Goal: Task Accomplishment & Management: Complete application form

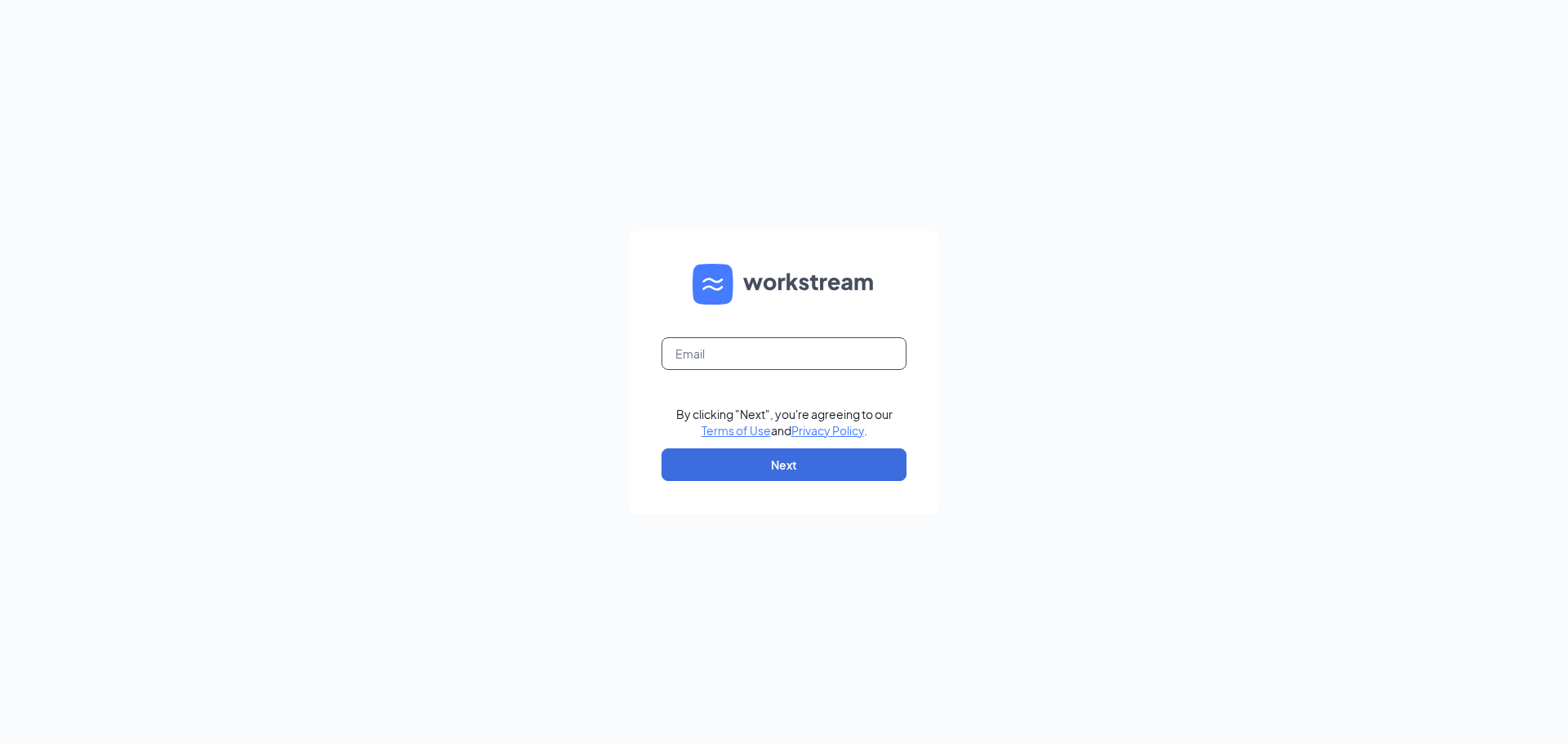
click at [783, 353] on input "text" at bounding box center [784, 353] width 245 height 33
type input "bil.eve@entouch.net"
click at [806, 463] on button "Next" at bounding box center [784, 464] width 245 height 33
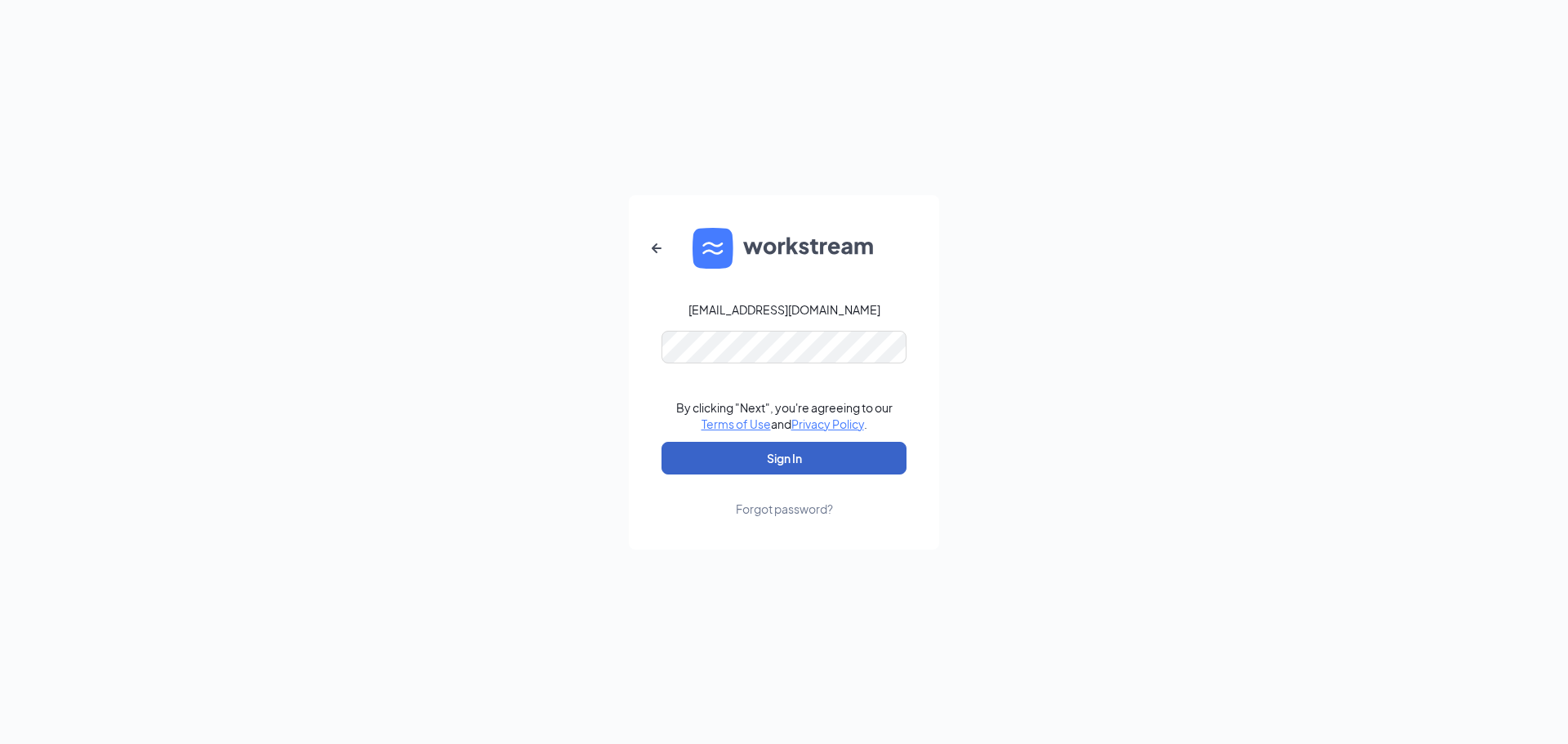
click at [661, 441] on button "Sign In" at bounding box center [784, 457] width 245 height 33
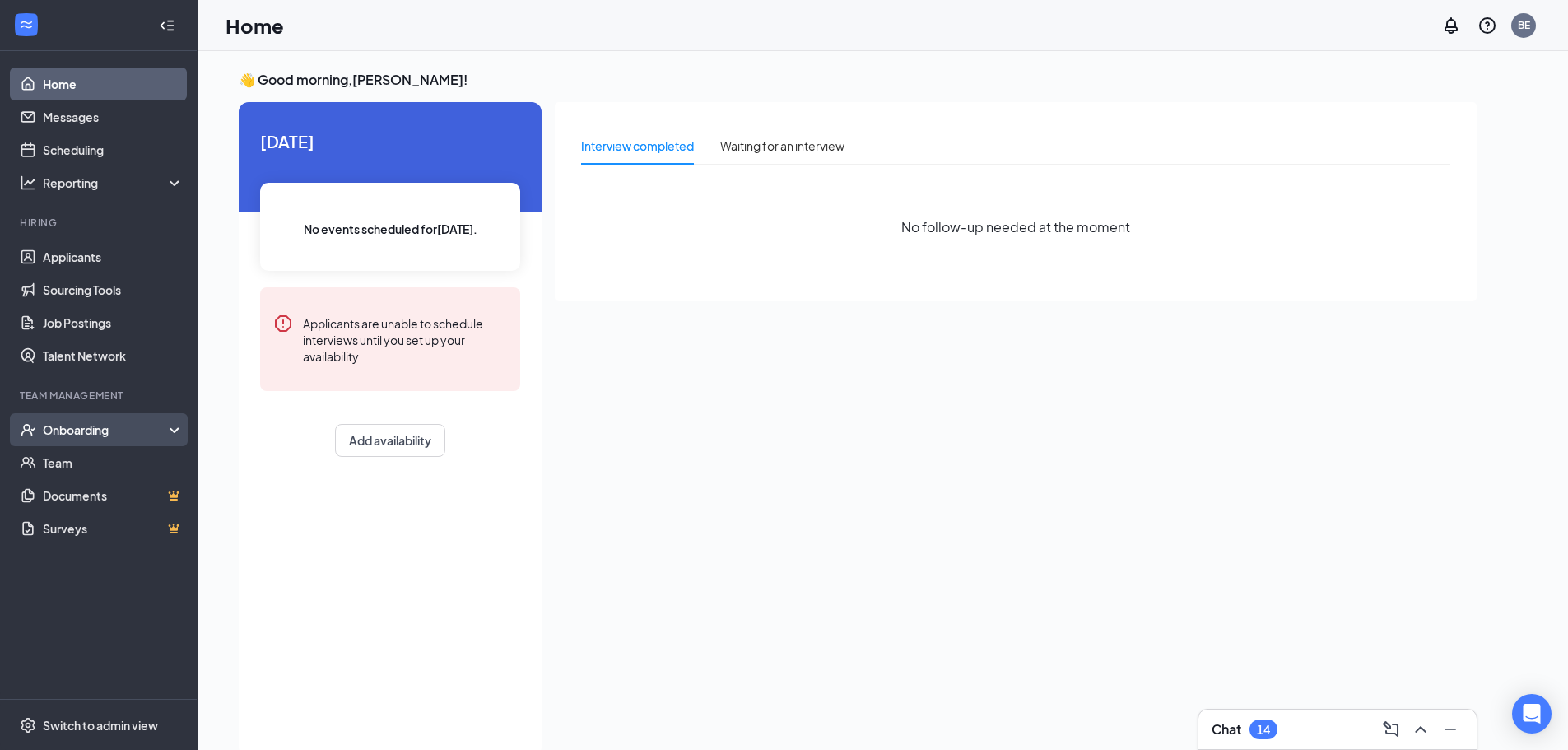
click at [96, 423] on div "Onboarding" at bounding box center [106, 430] width 127 height 17
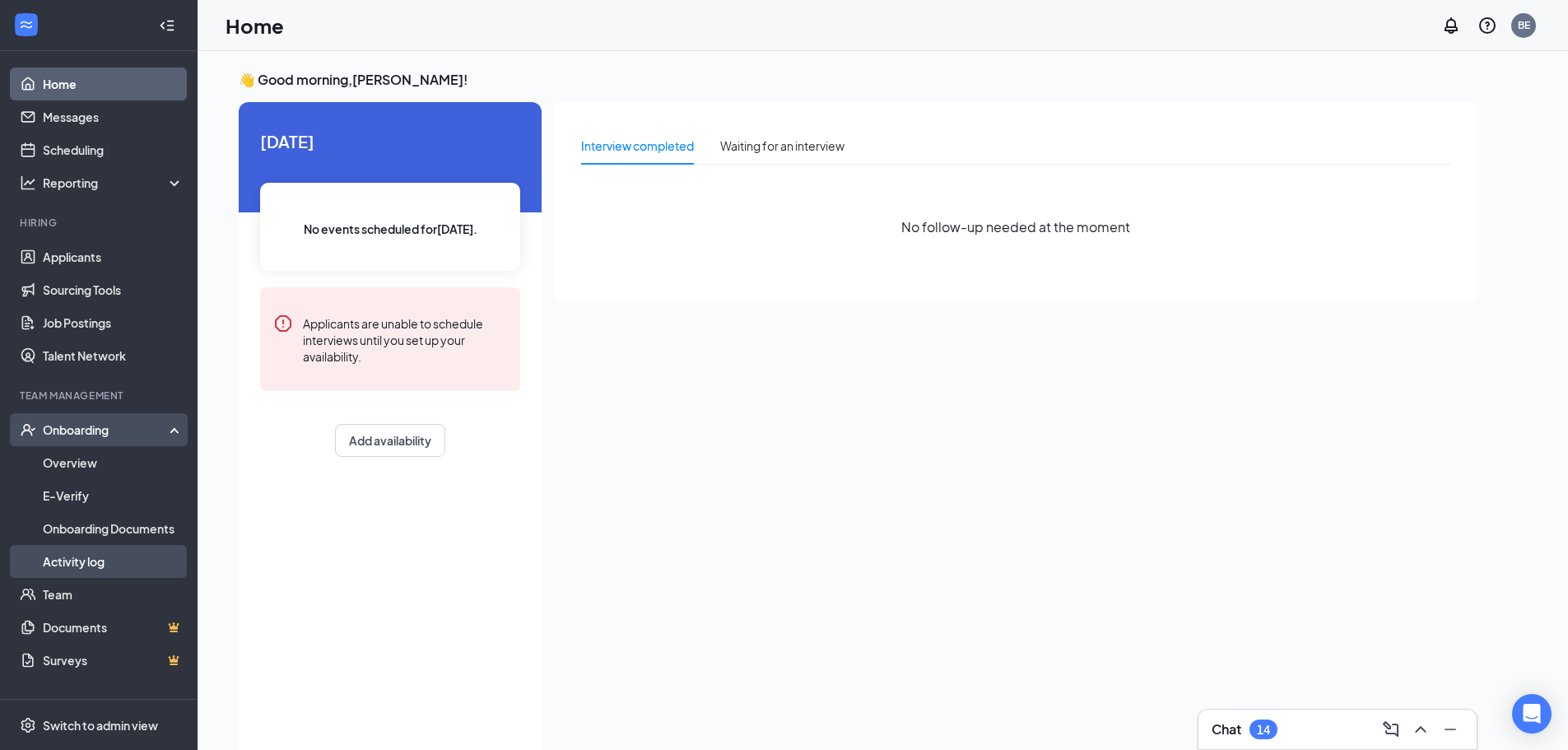
click at [92, 568] on link "Activity log" at bounding box center [113, 561] width 141 height 33
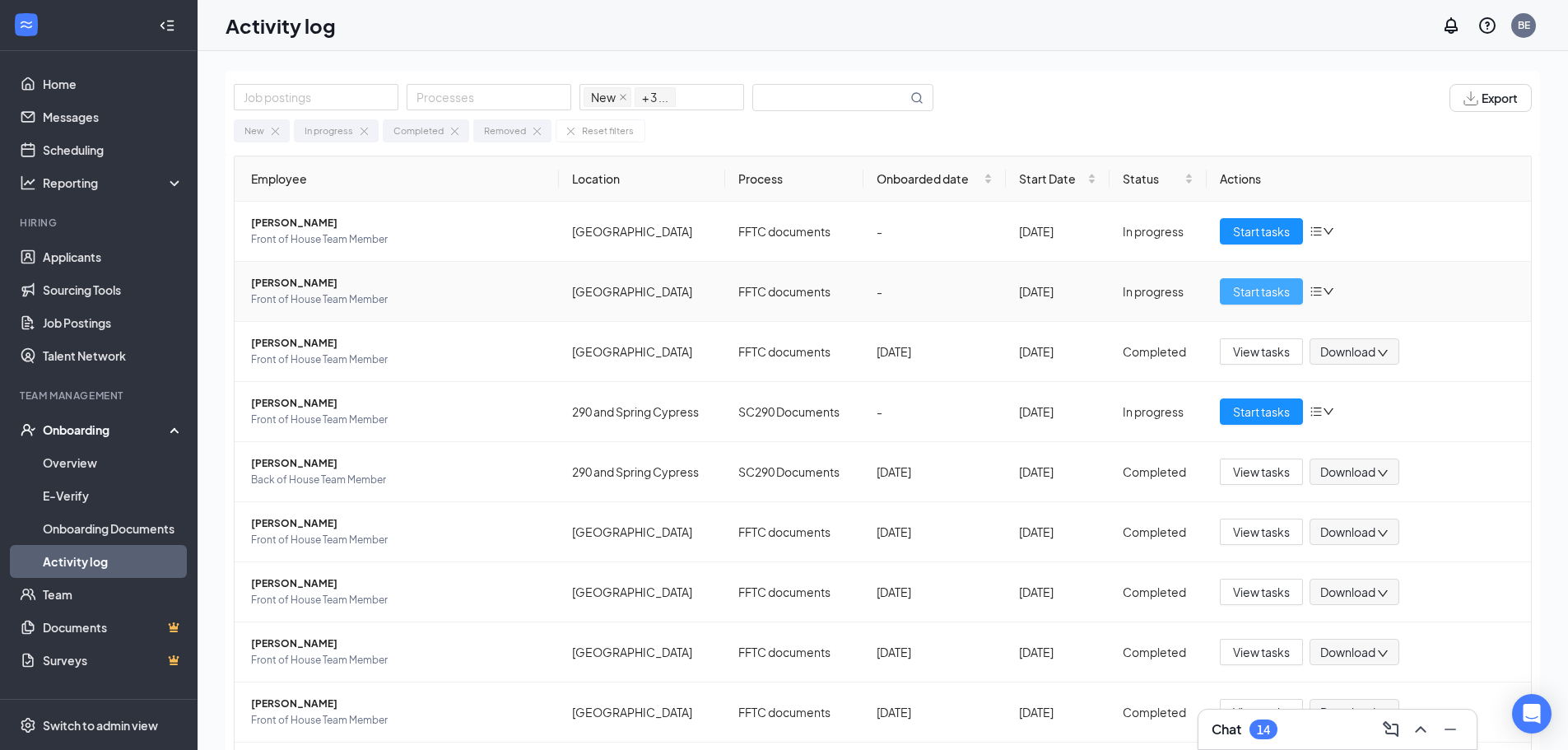
click at [1239, 300] on button "Start tasks" at bounding box center [1261, 291] width 83 height 26
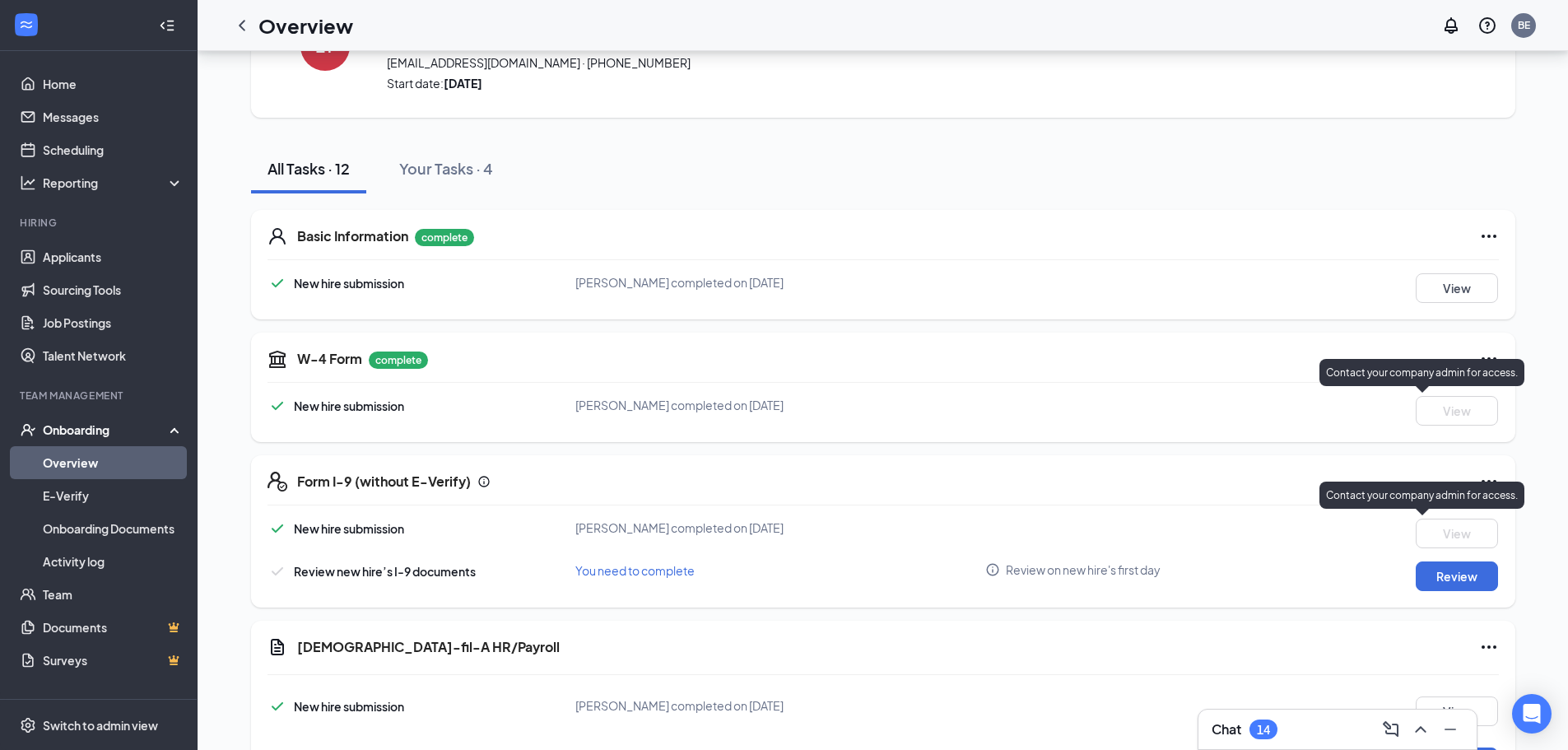
scroll to position [247, 0]
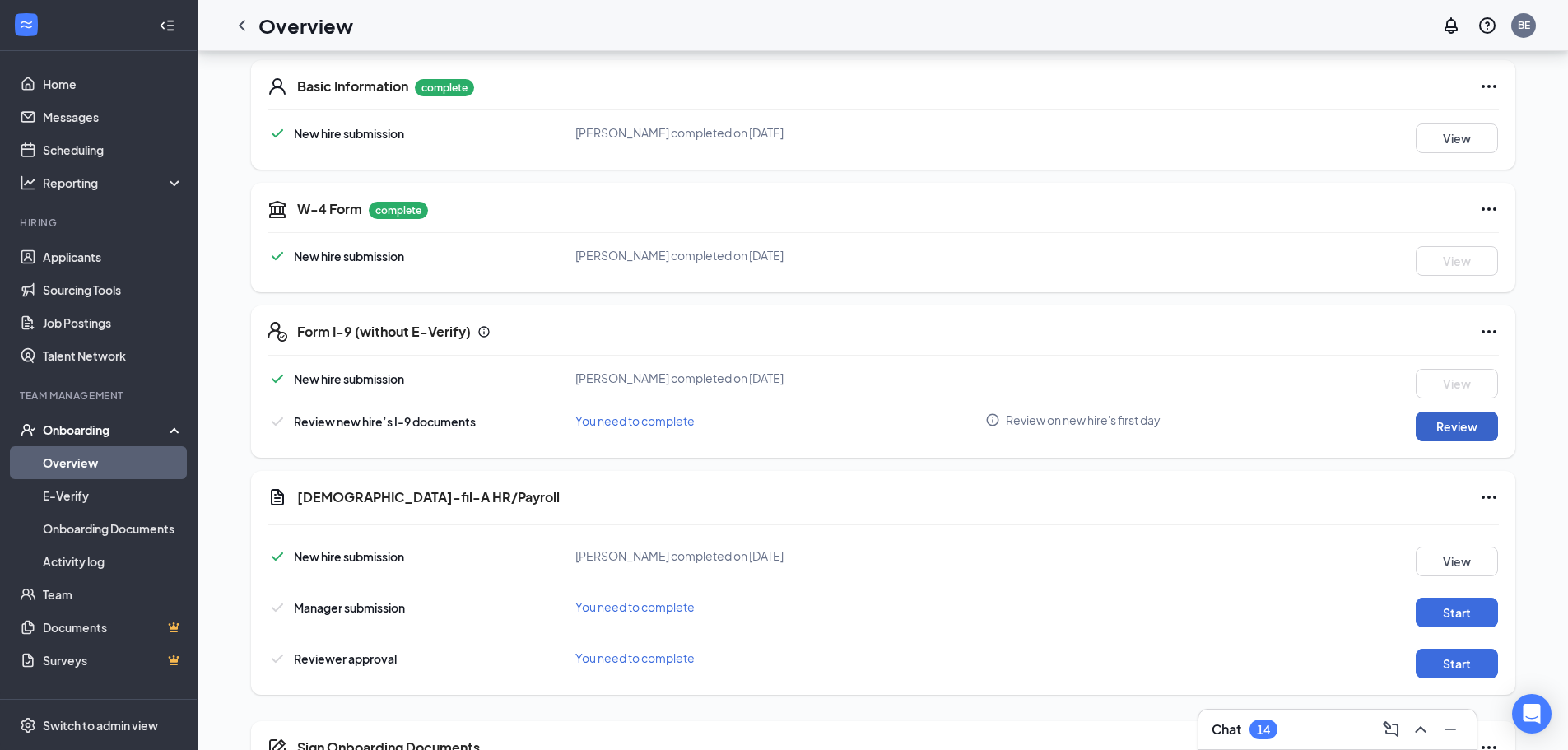
click at [1470, 438] on button "Review" at bounding box center [1456, 427] width 83 height 30
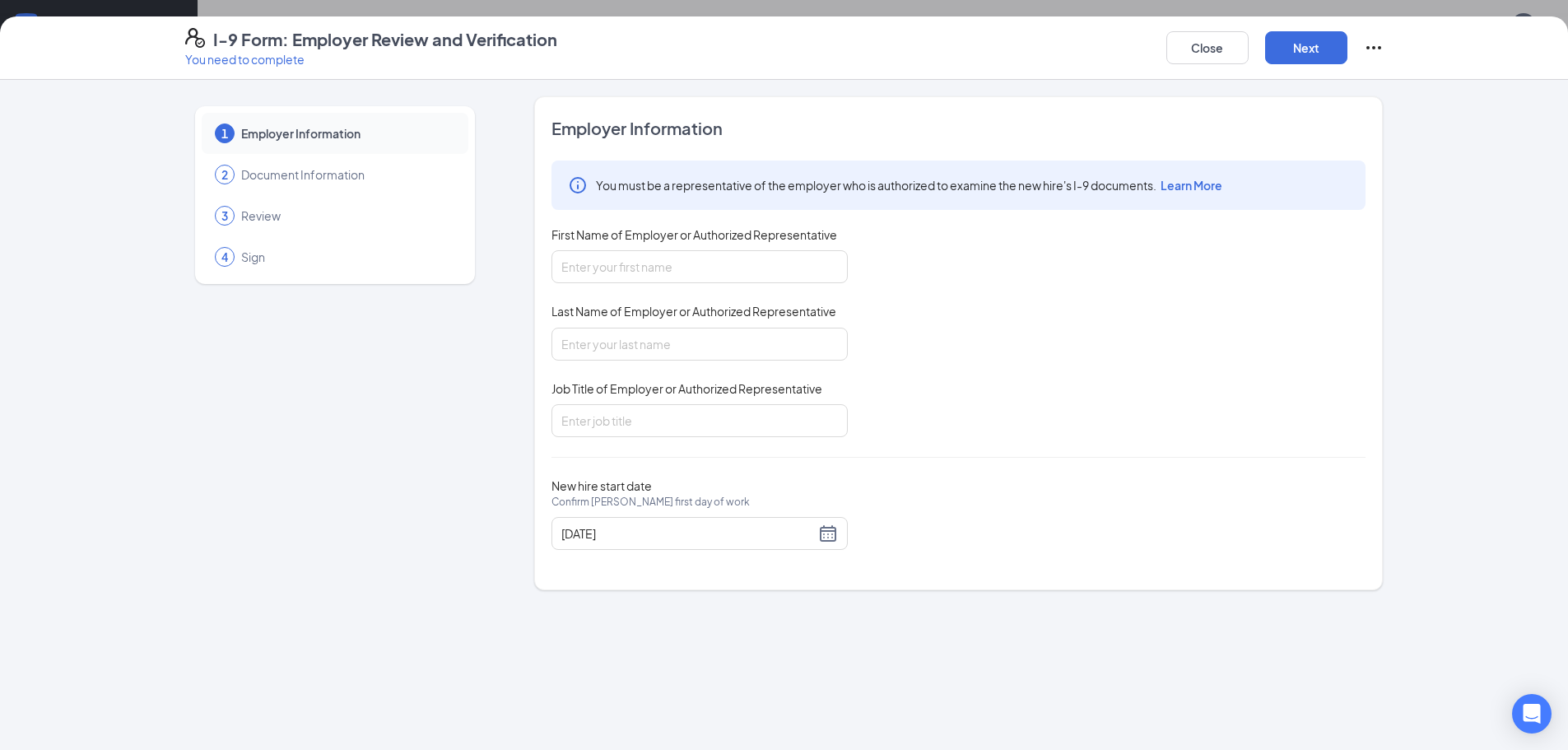
click at [761, 284] on div "You must be a representative of the employer who is authorized to examine the n…" at bounding box center [959, 298] width 814 height 276
click at [761, 275] on input "First Name of Employer or Authorized Representative" at bounding box center [699, 266] width 296 height 33
type input "Bill"
type input "Everett"
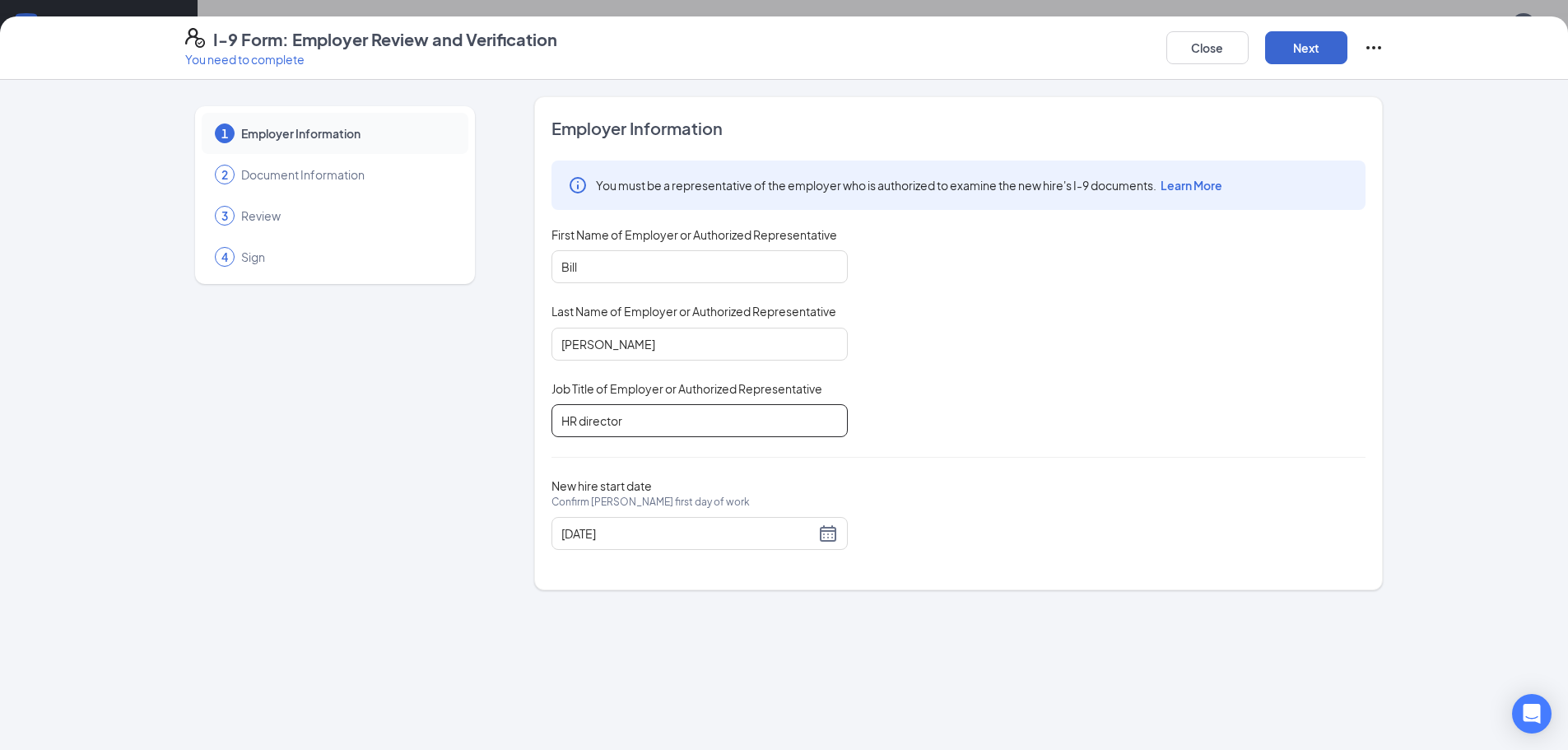
type input "HR director"
click at [1313, 40] on button "Next" at bounding box center [1306, 47] width 83 height 33
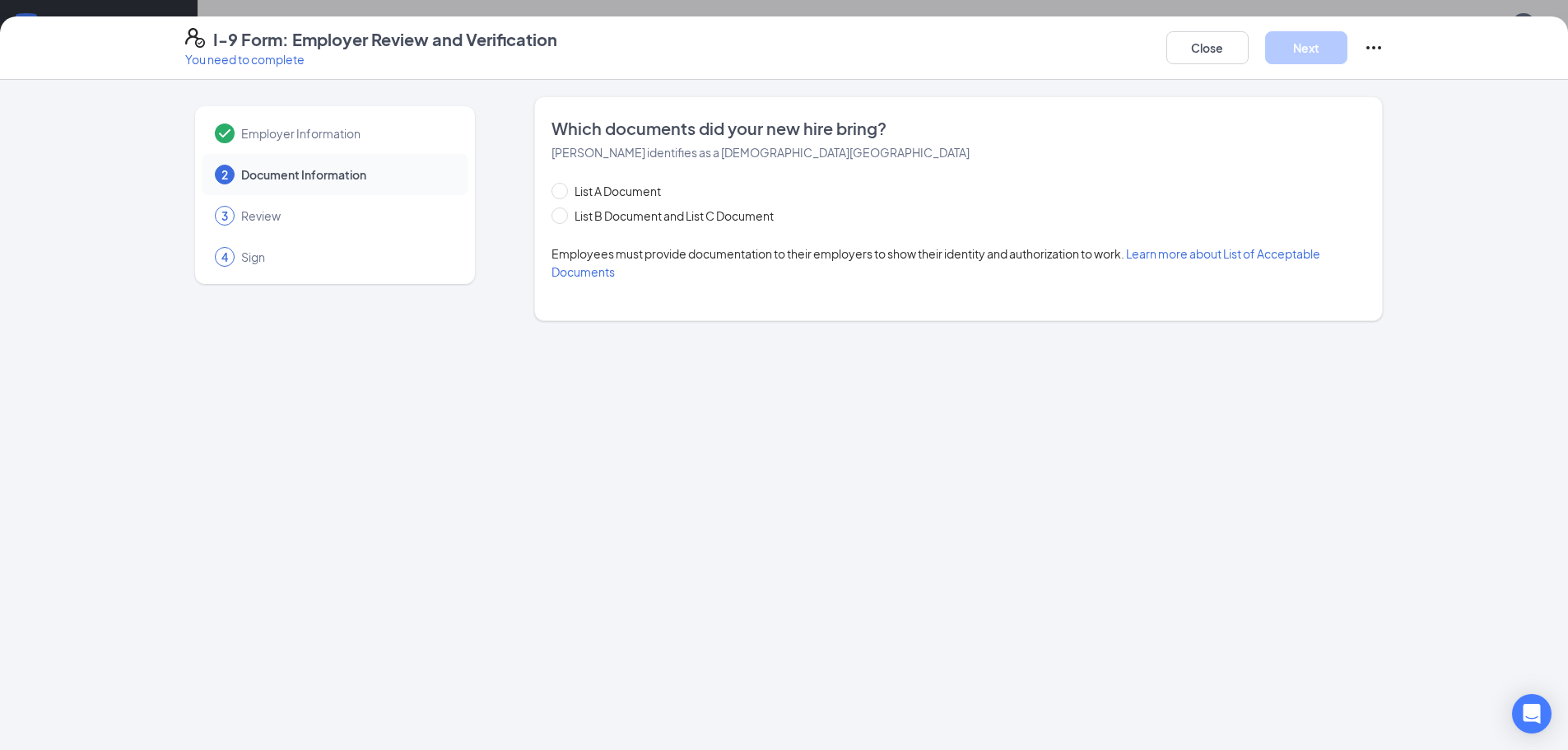
click at [654, 204] on div "List A Document List B Document and List C Document" at bounding box center [679, 202] width 255 height 43
click at [653, 213] on span "List B Document and List C Document" at bounding box center [673, 215] width 212 height 18
click at [563, 213] on input "List B Document and List C Document" at bounding box center [558, 213] width 12 height 12
radio input "true"
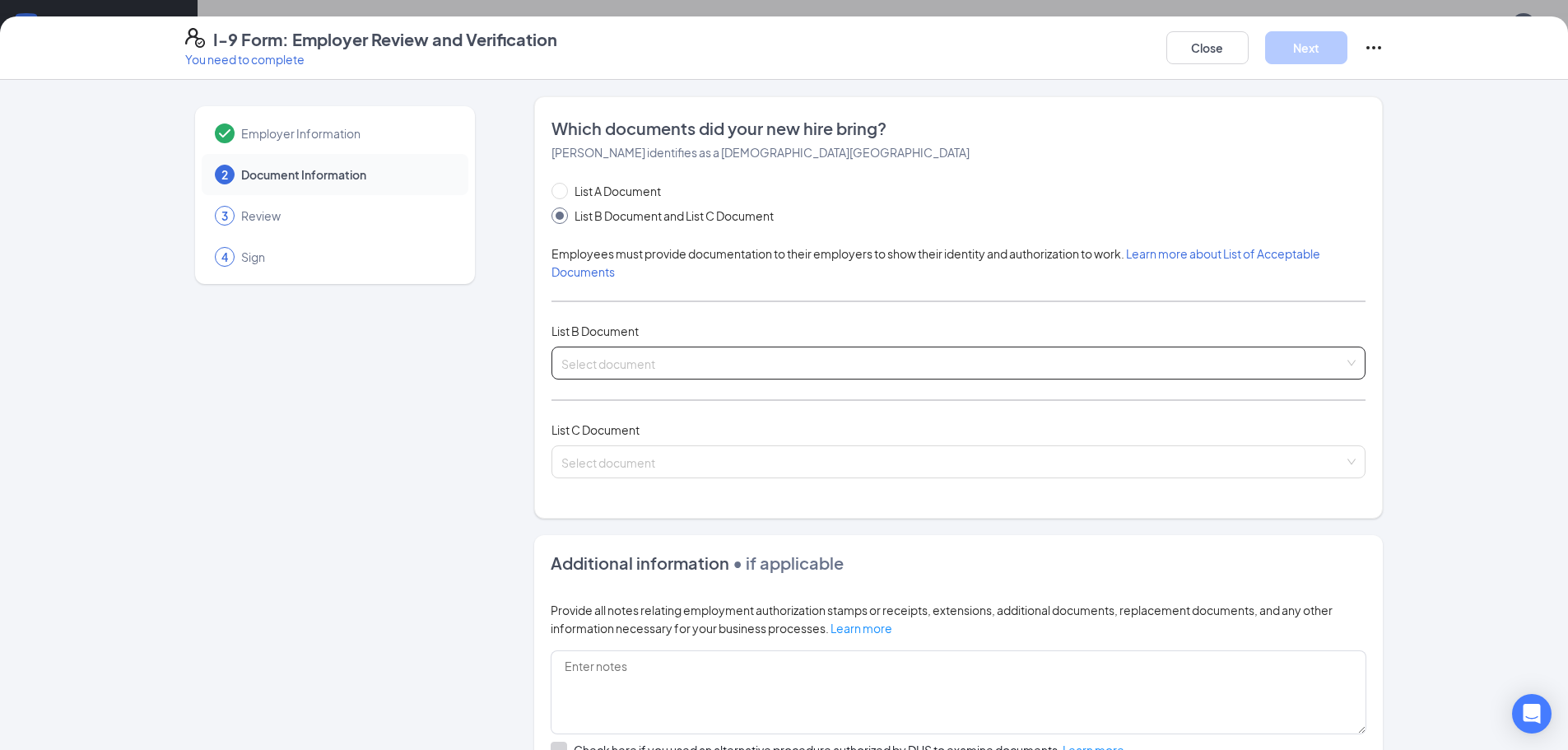
click at [610, 358] on input "search" at bounding box center [953, 359] width 783 height 25
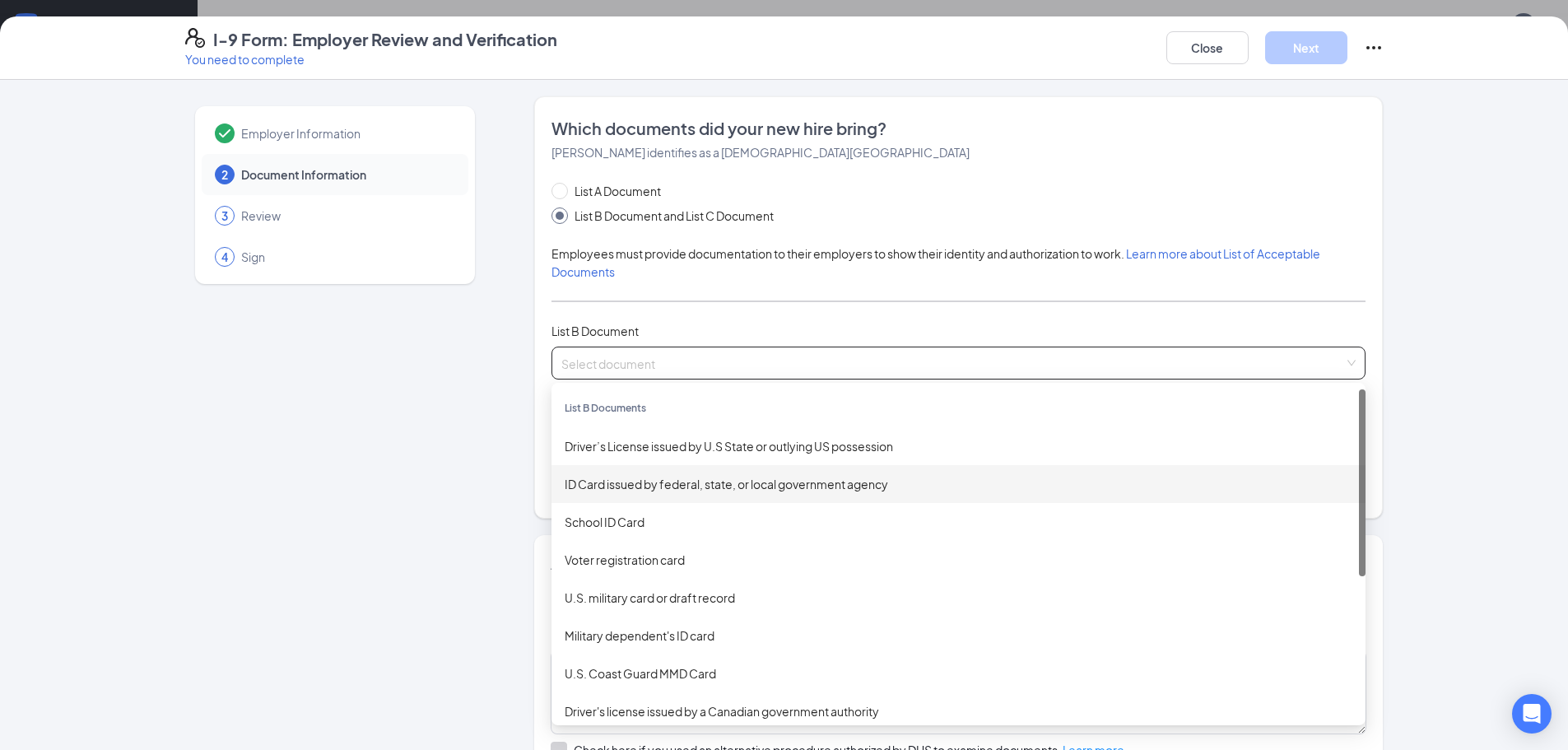
click at [597, 470] on div "ID Card issued by federal, state, or local government agency" at bounding box center [959, 484] width 814 height 38
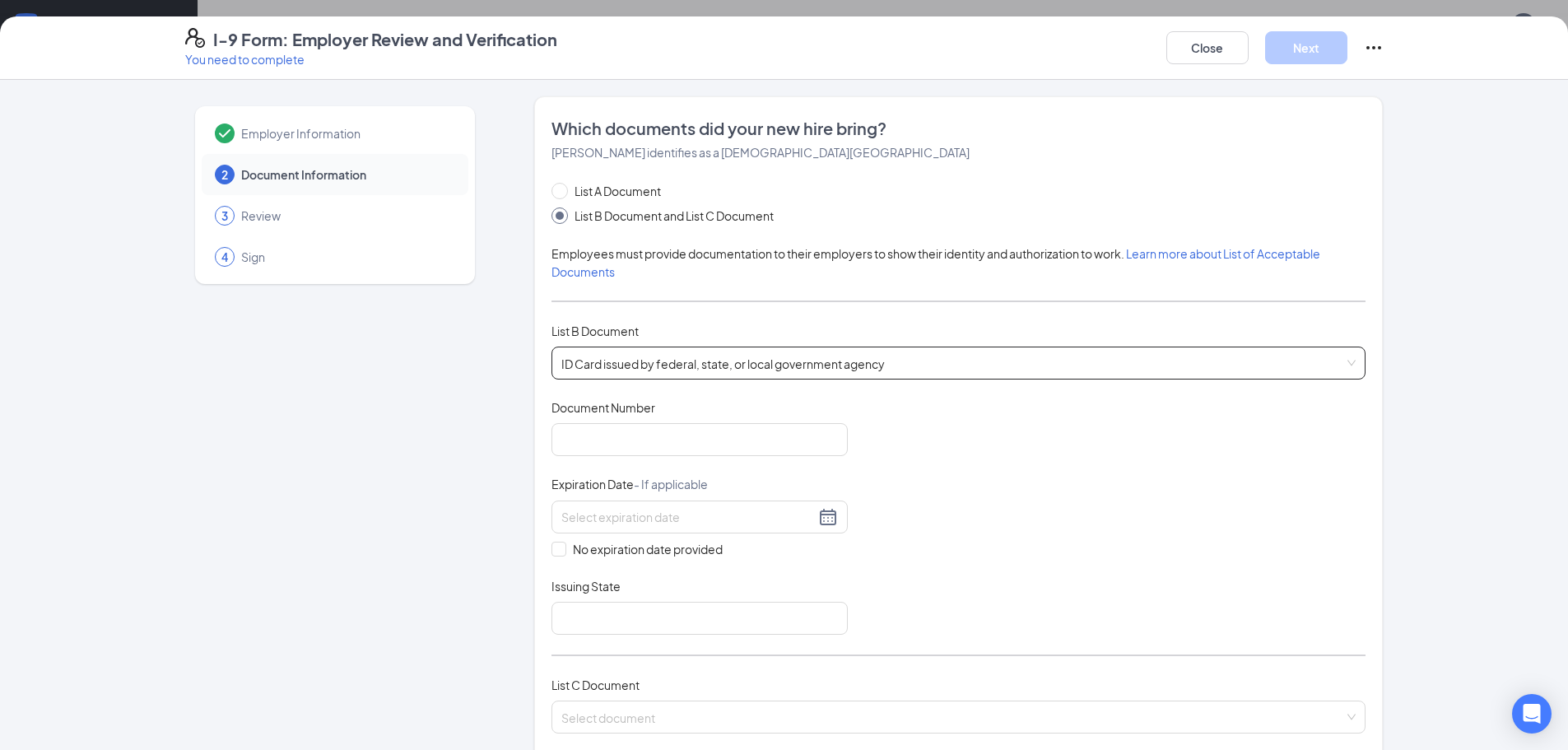
click at [602, 464] on div "Document Title ID Card issued by federal, state, or local government agency Doc…" at bounding box center [959, 517] width 814 height 235
click at [630, 353] on span "ID Card issued by federal, state, or local government agency" at bounding box center [959, 362] width 794 height 31
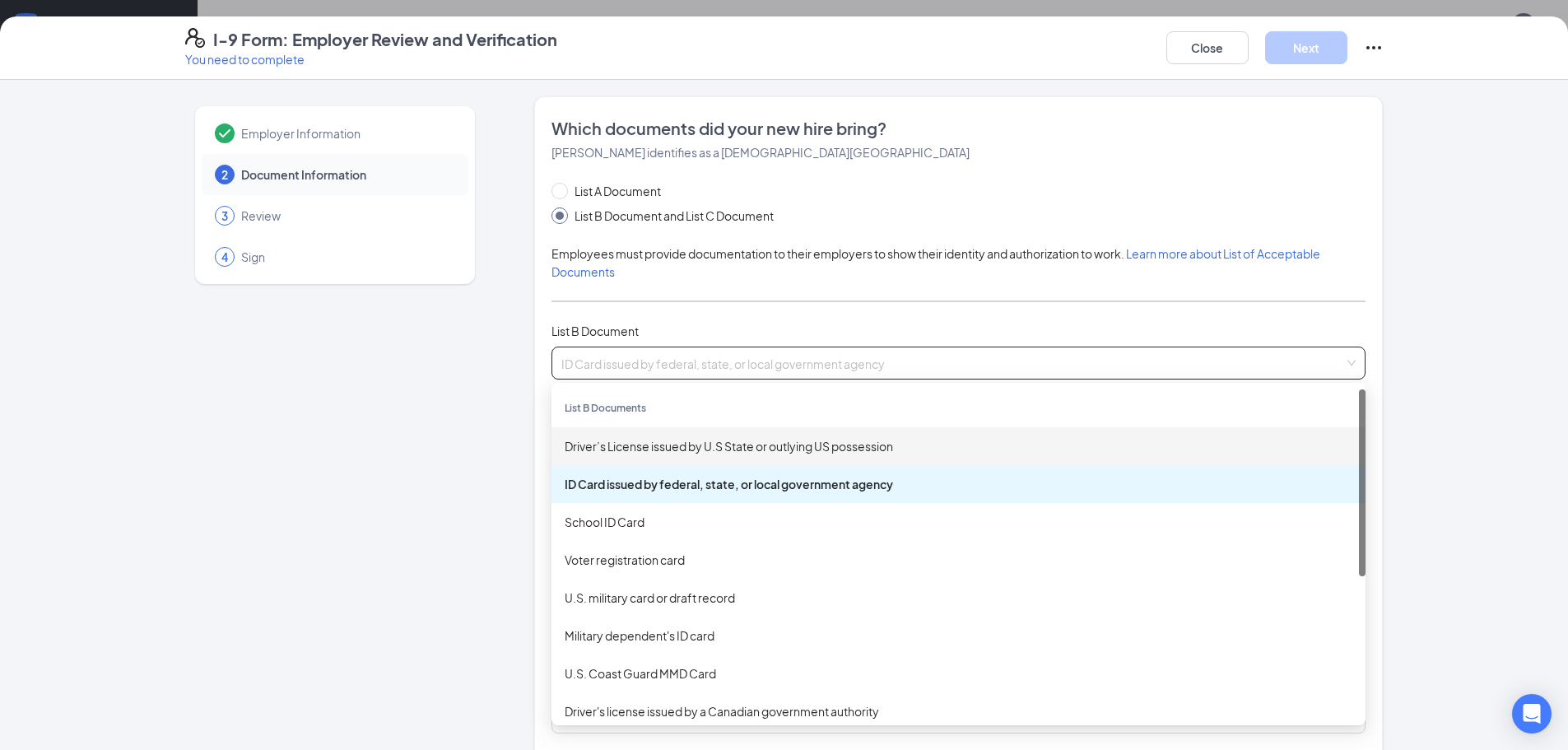
click at [601, 443] on div "Driver’s License issued by U.S State or outlying US possession" at bounding box center [959, 446] width 788 height 18
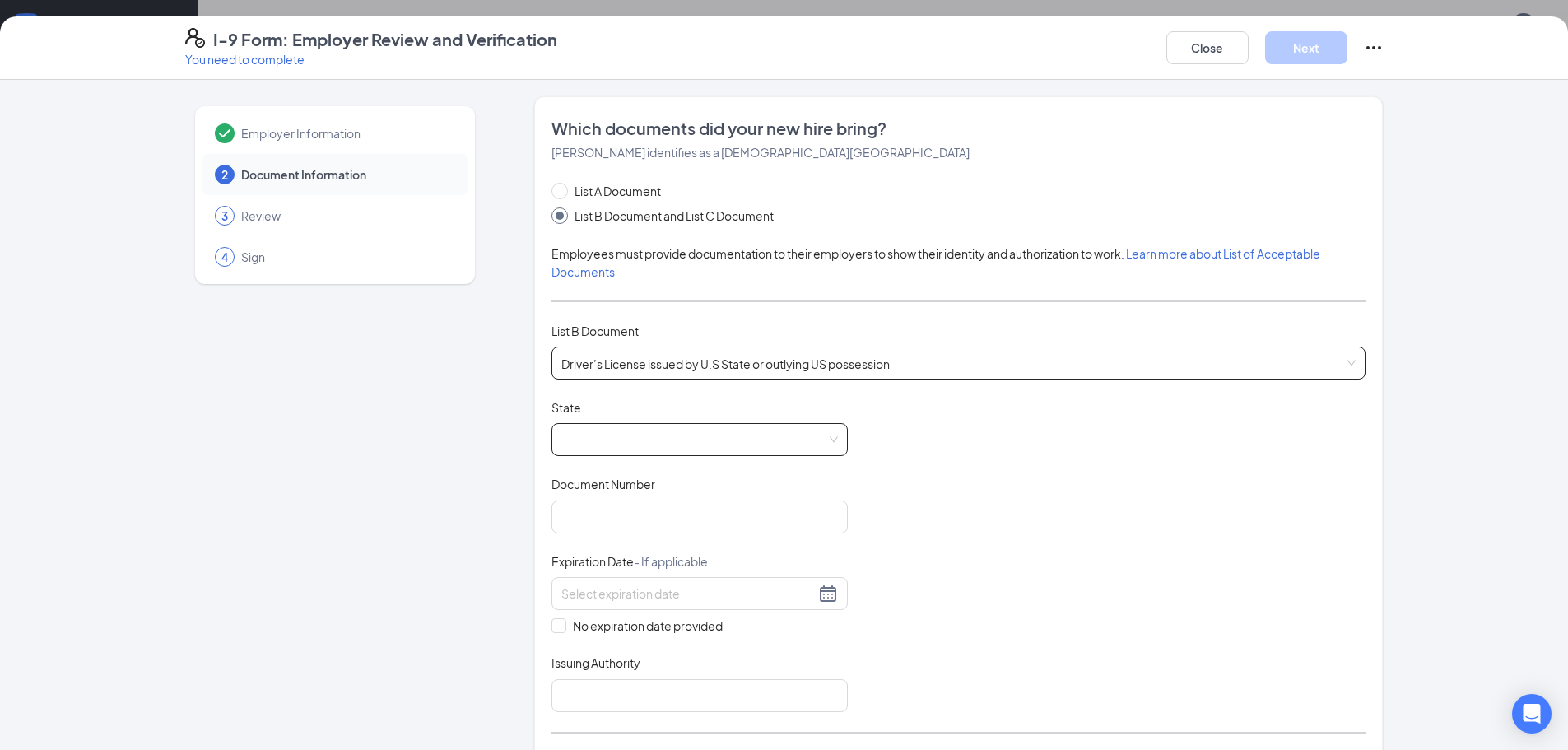
click at [619, 438] on span at bounding box center [699, 439] width 276 height 31
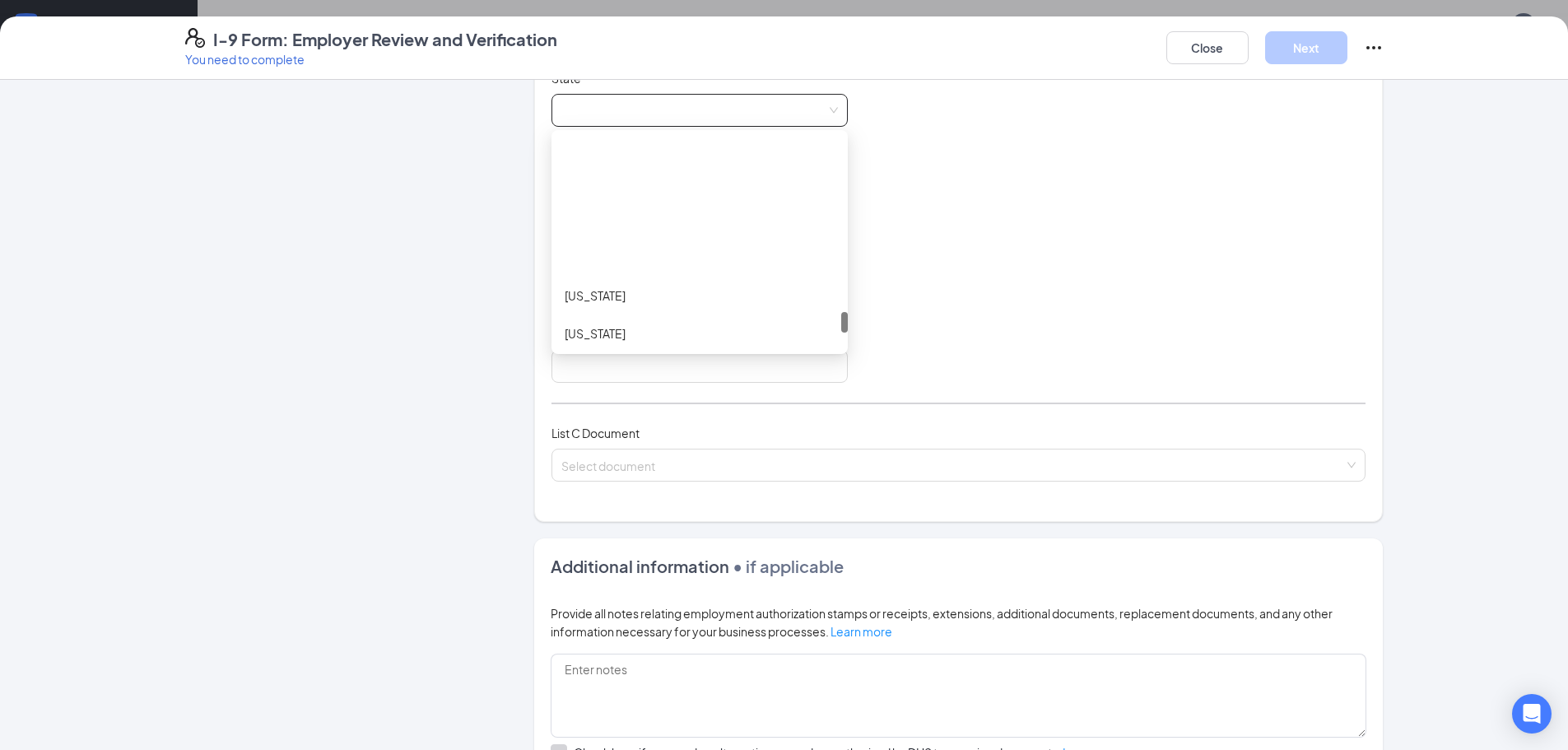
scroll to position [1728, 0]
click at [600, 209] on div "Texas" at bounding box center [699, 206] width 270 height 18
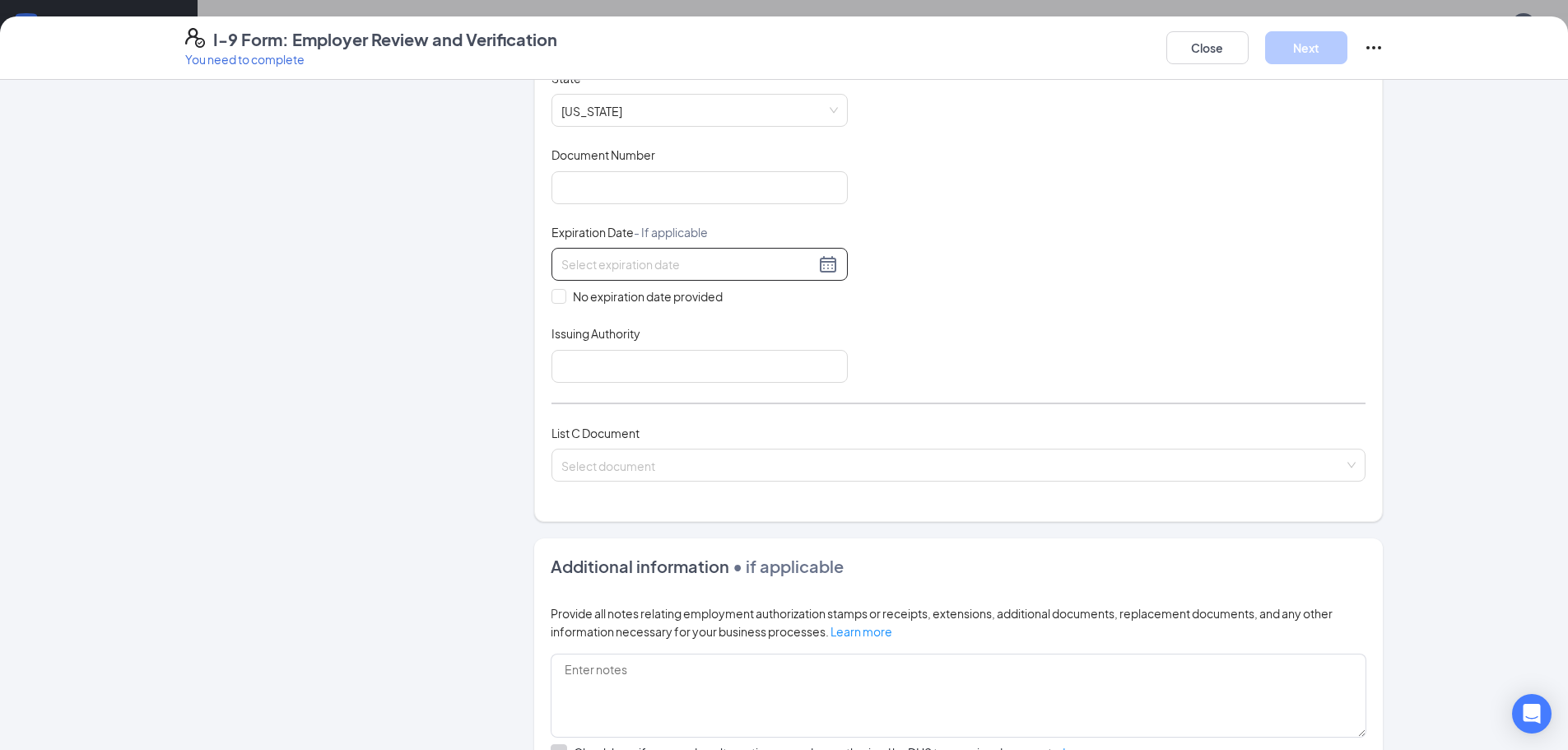
click at [815, 265] on div at bounding box center [699, 264] width 276 height 20
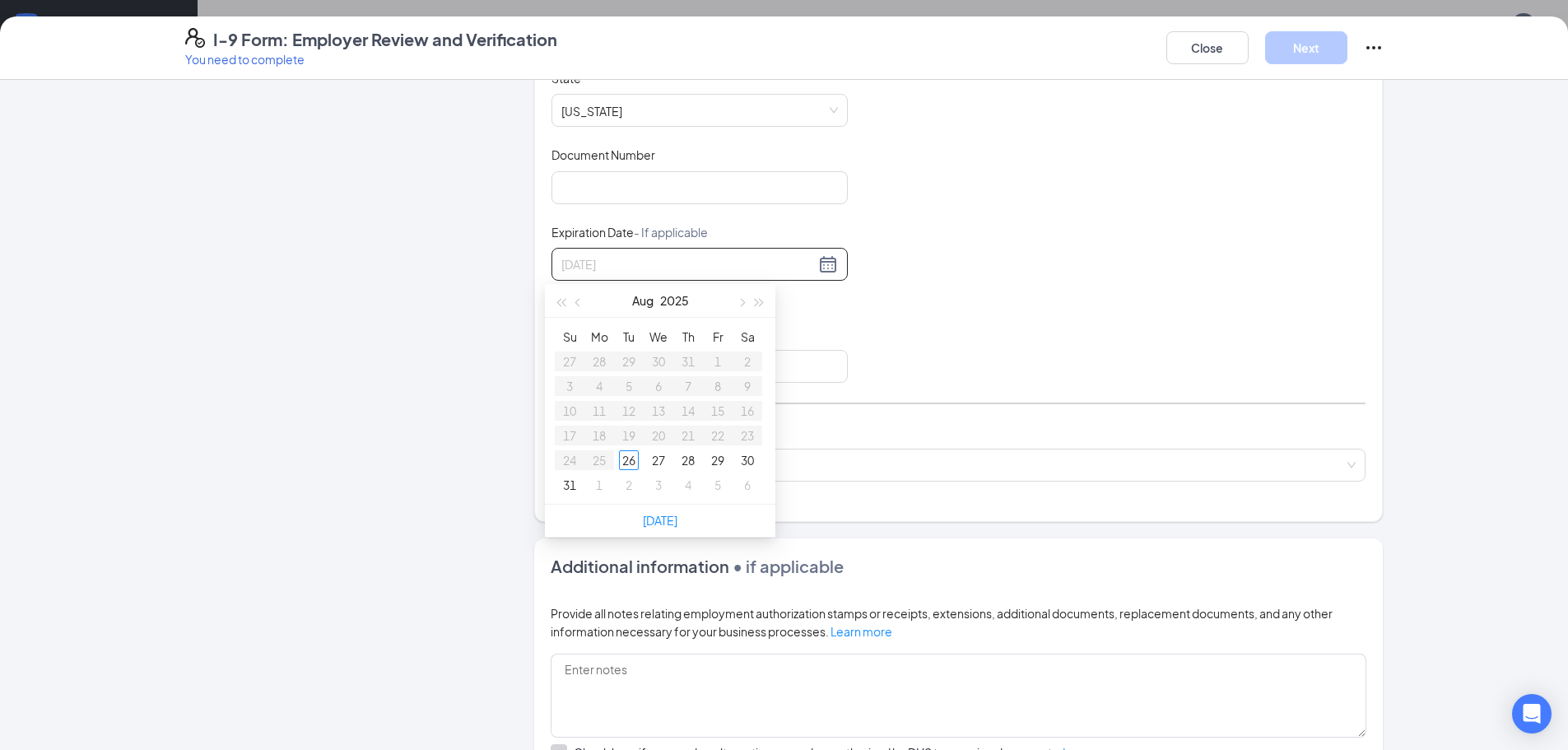
type input "08/29/2025"
click at [756, 304] on span "button" at bounding box center [760, 303] width 8 height 8
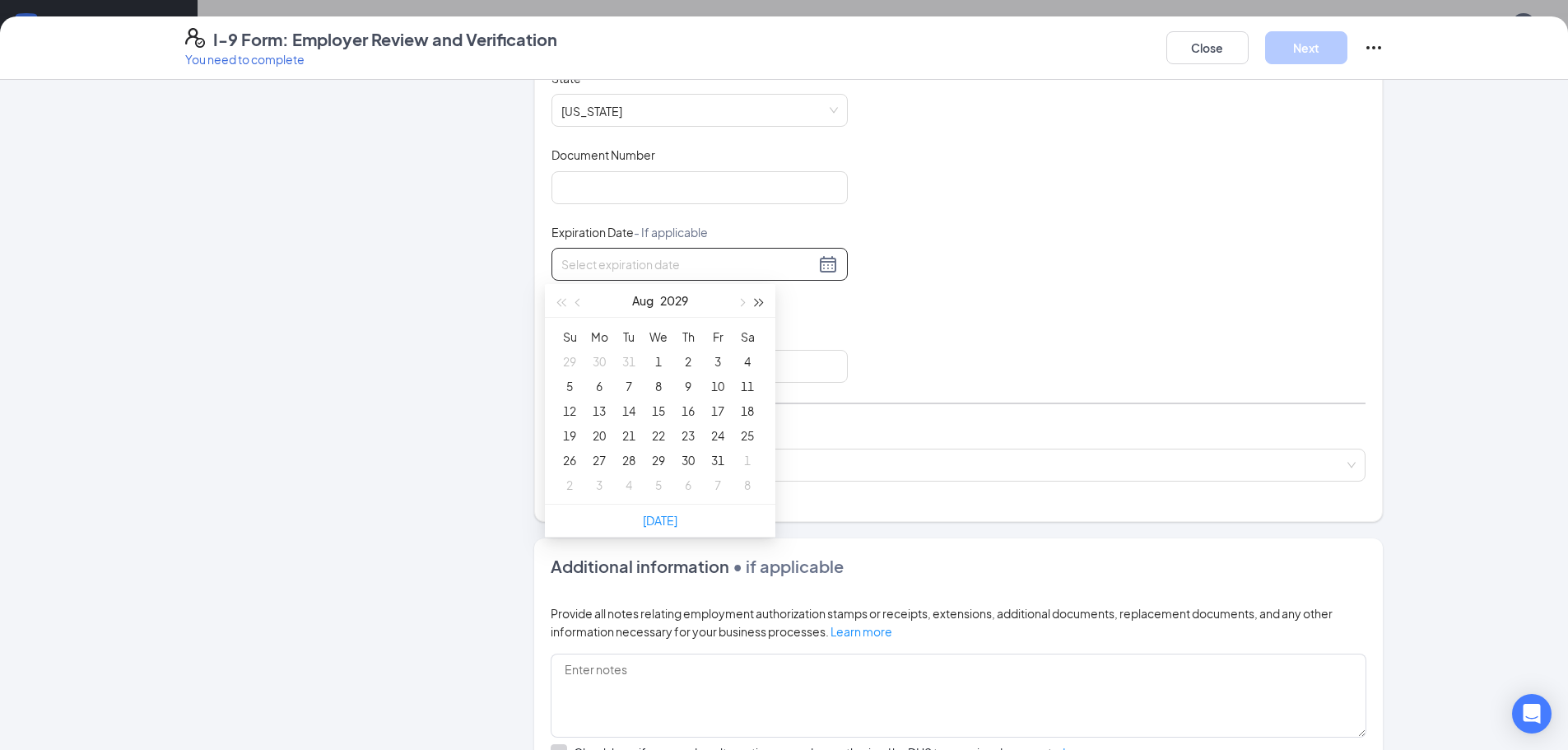
click at [756, 304] on span "button" at bounding box center [760, 303] width 8 height 8
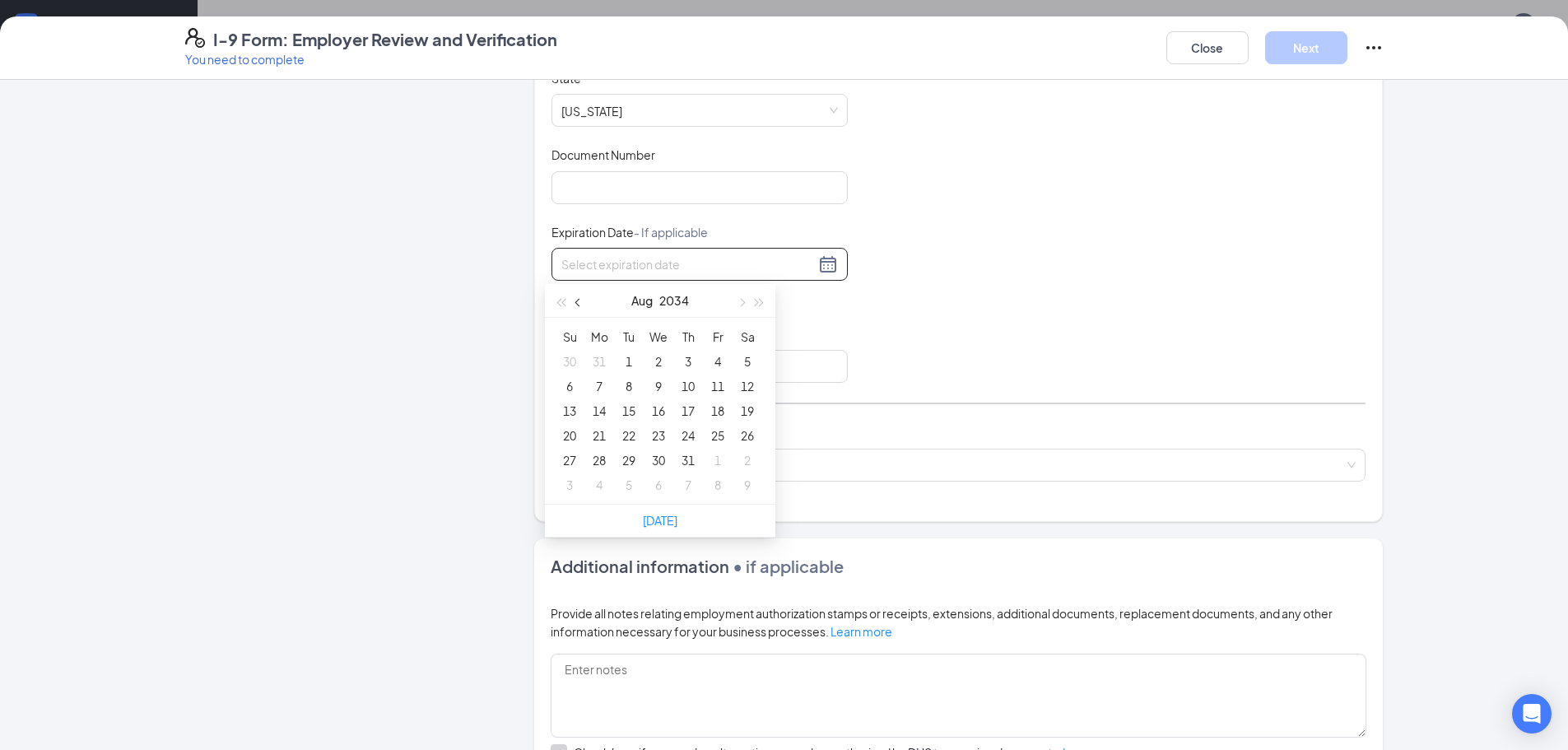
click at [586, 303] on button "button" at bounding box center [579, 300] width 18 height 33
click at [583, 303] on button "button" at bounding box center [579, 300] width 18 height 33
type input "04/09/2034"
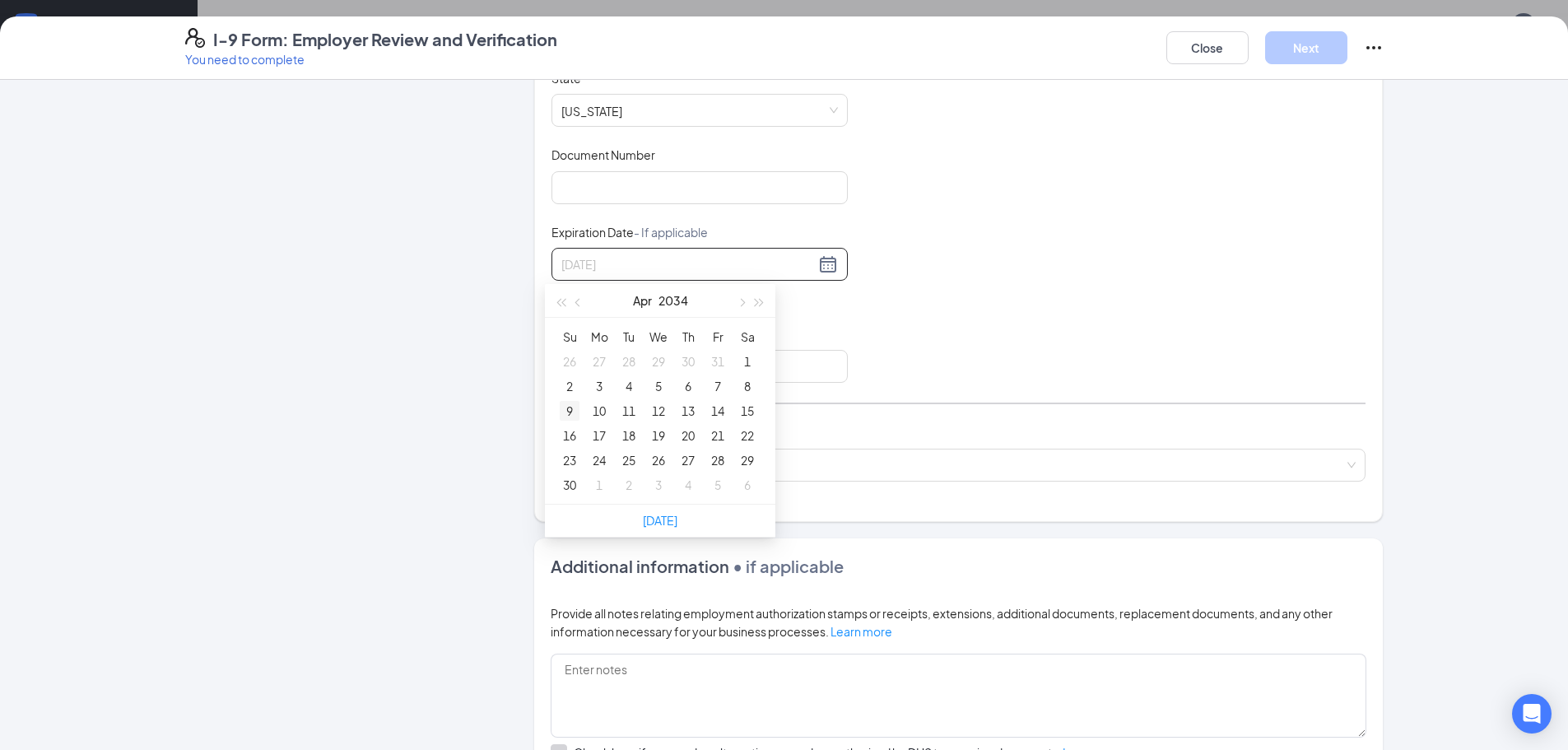
click at [577, 419] on div "9" at bounding box center [570, 411] width 20 height 20
click at [584, 361] on input "Issuing Authority" at bounding box center [699, 366] width 296 height 33
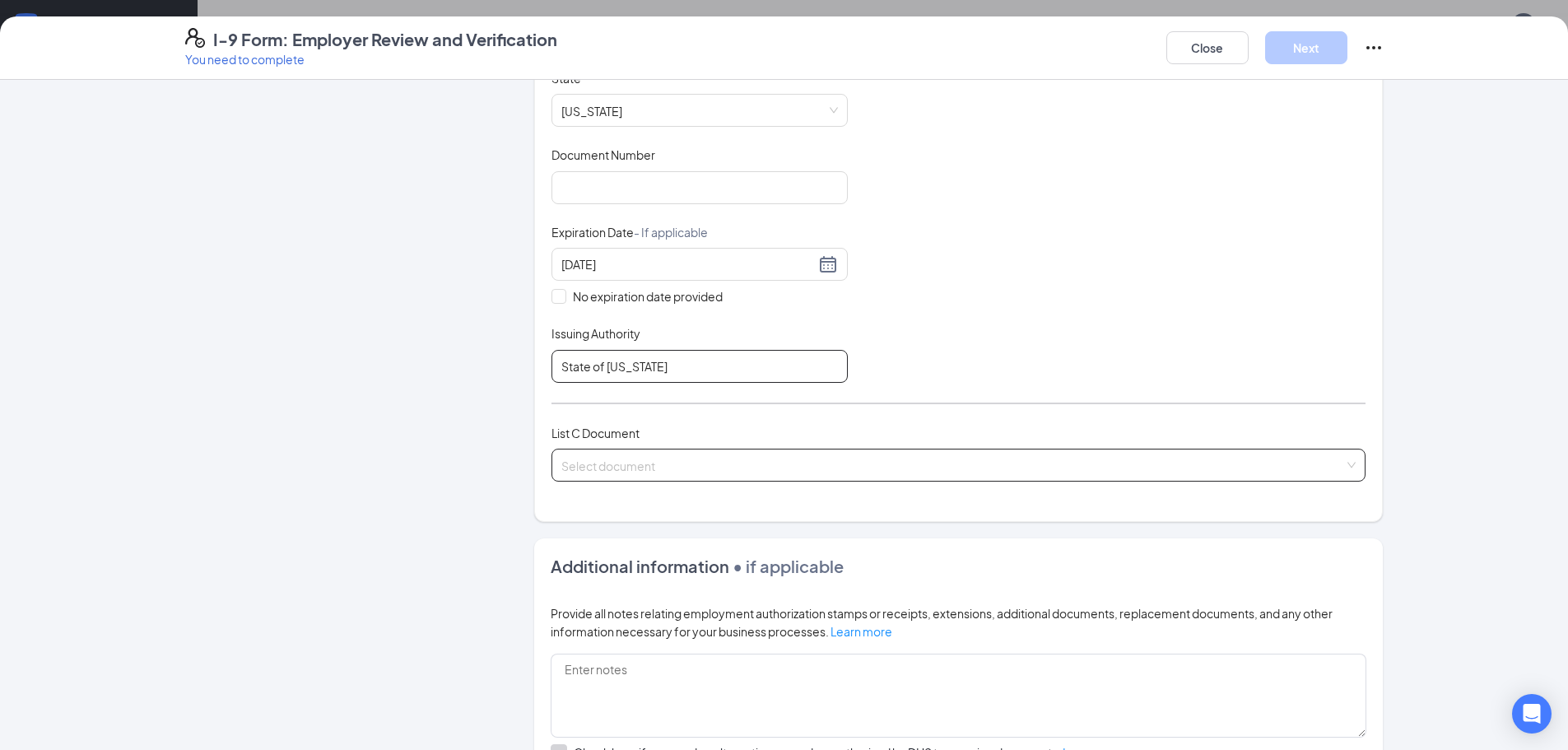
type input "State of Texas"
click at [674, 451] on input "search" at bounding box center [953, 462] width 783 height 25
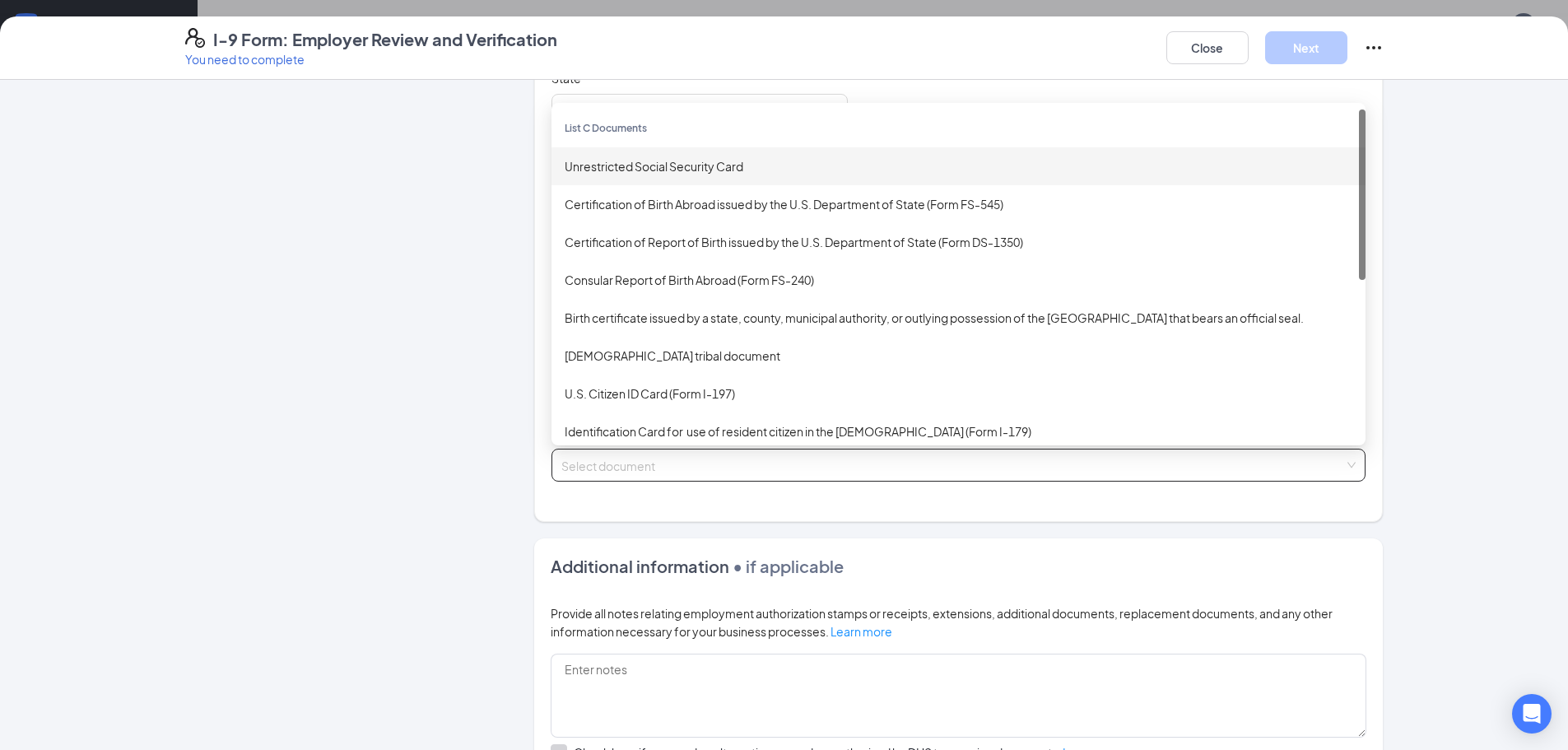
click at [636, 180] on div "Unrestricted Social Security Card" at bounding box center [959, 167] width 814 height 38
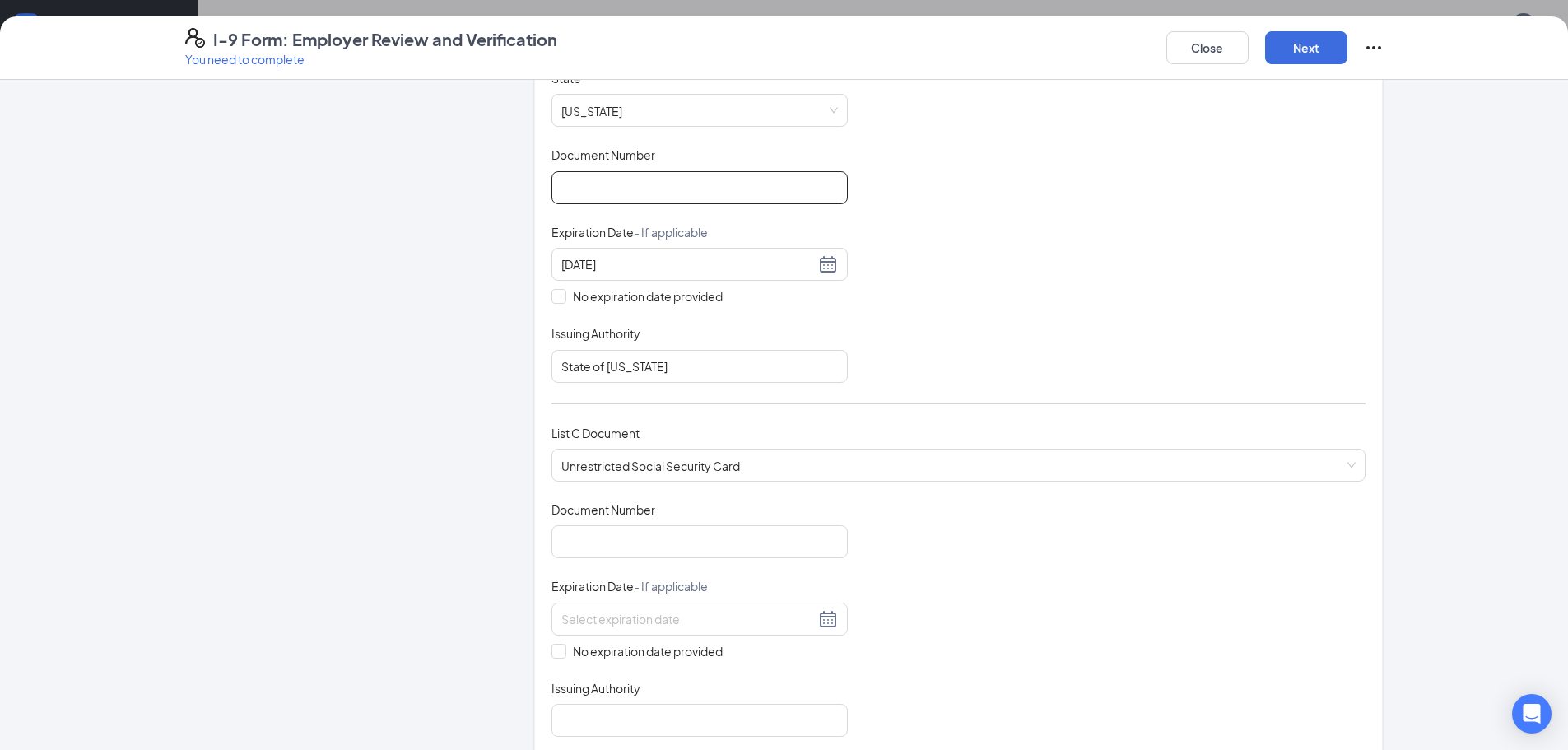
click at [693, 195] on input "Document Number" at bounding box center [699, 188] width 296 height 33
type input "609638825"
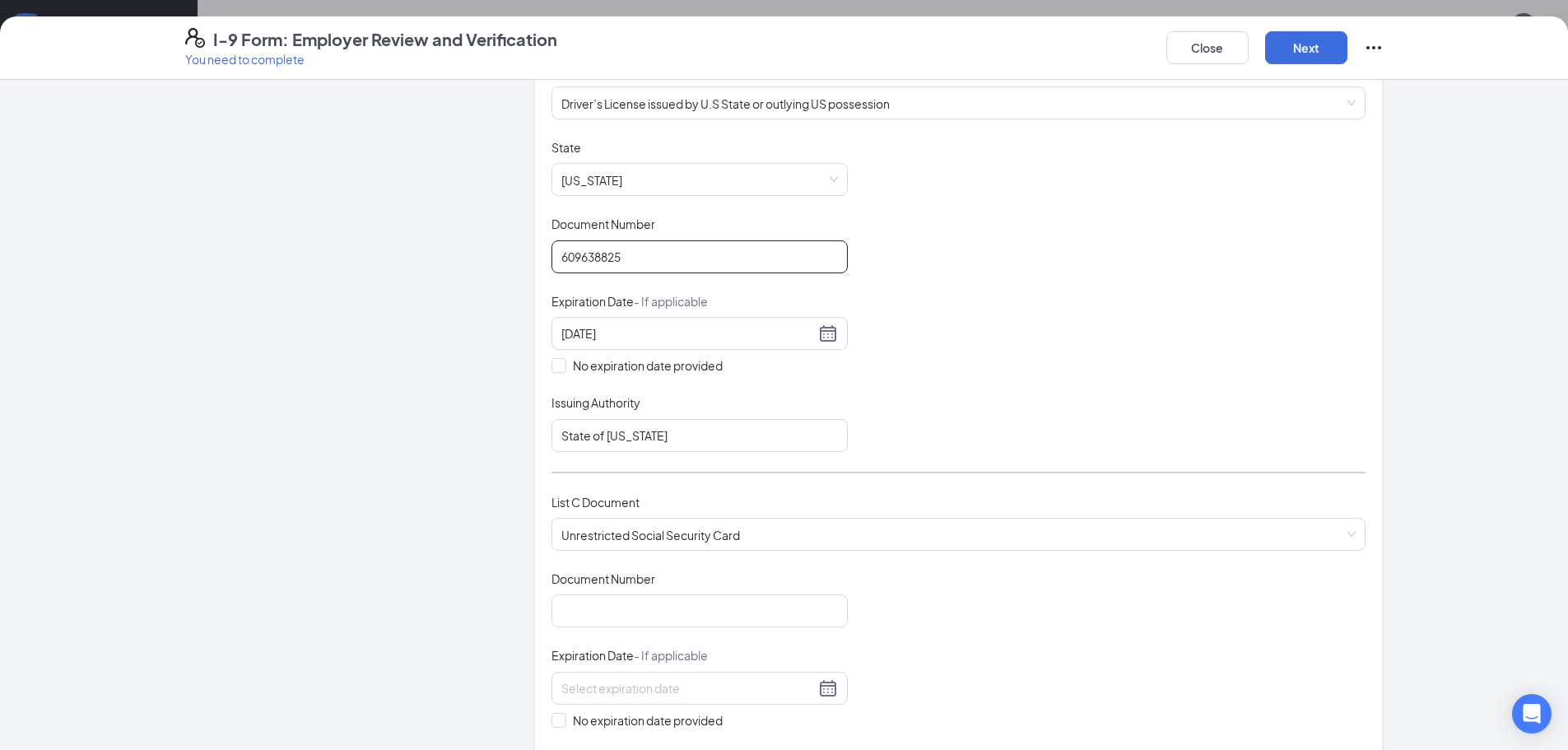
scroll to position [165, 0]
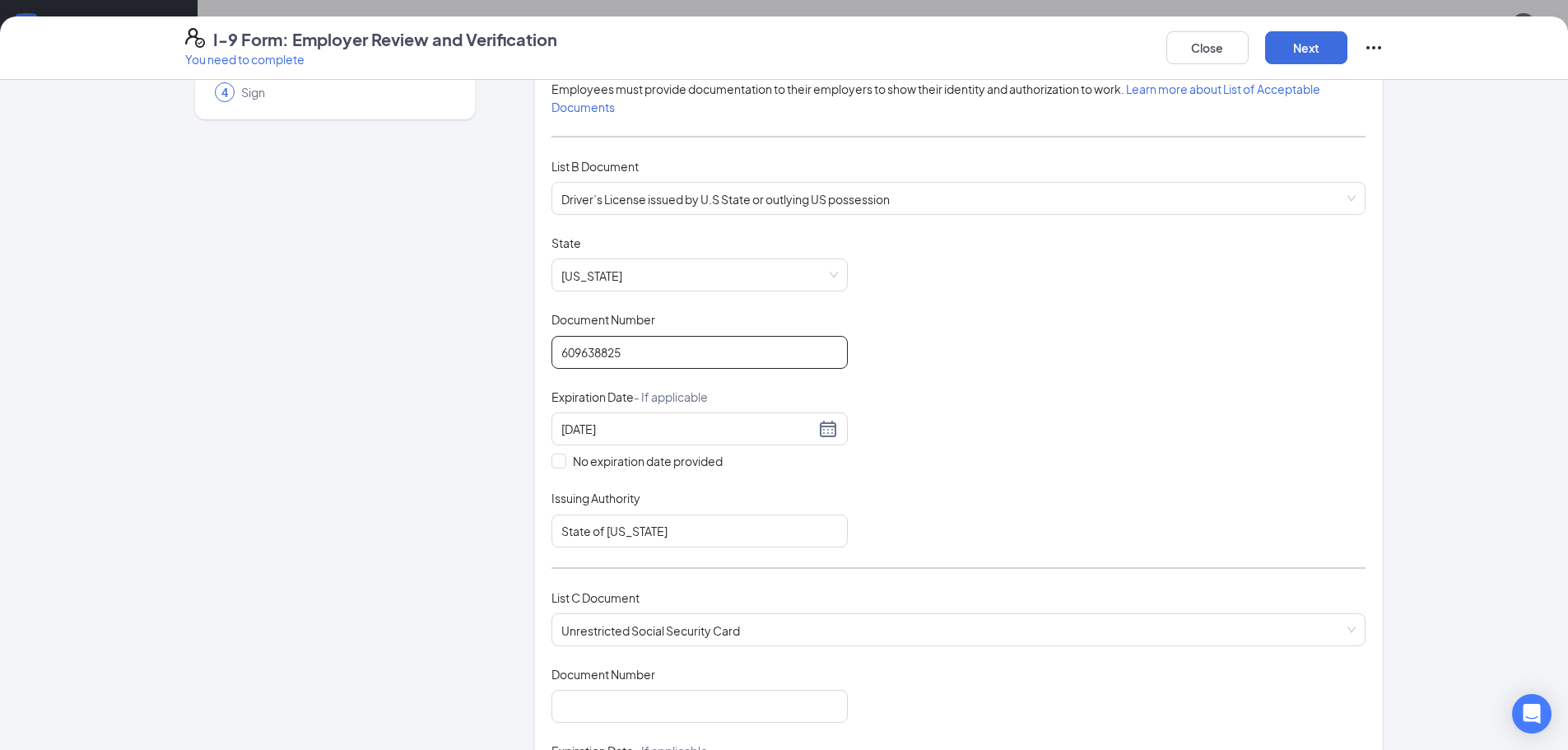
drag, startPoint x: 644, startPoint y: 359, endPoint x: 461, endPoint y: 352, distance: 183.1
click at [461, 352] on div "Employer Information 2 Document Information 3 Review 4 Sign Which documents did…" at bounding box center [785, 655] width 1199 height 1447
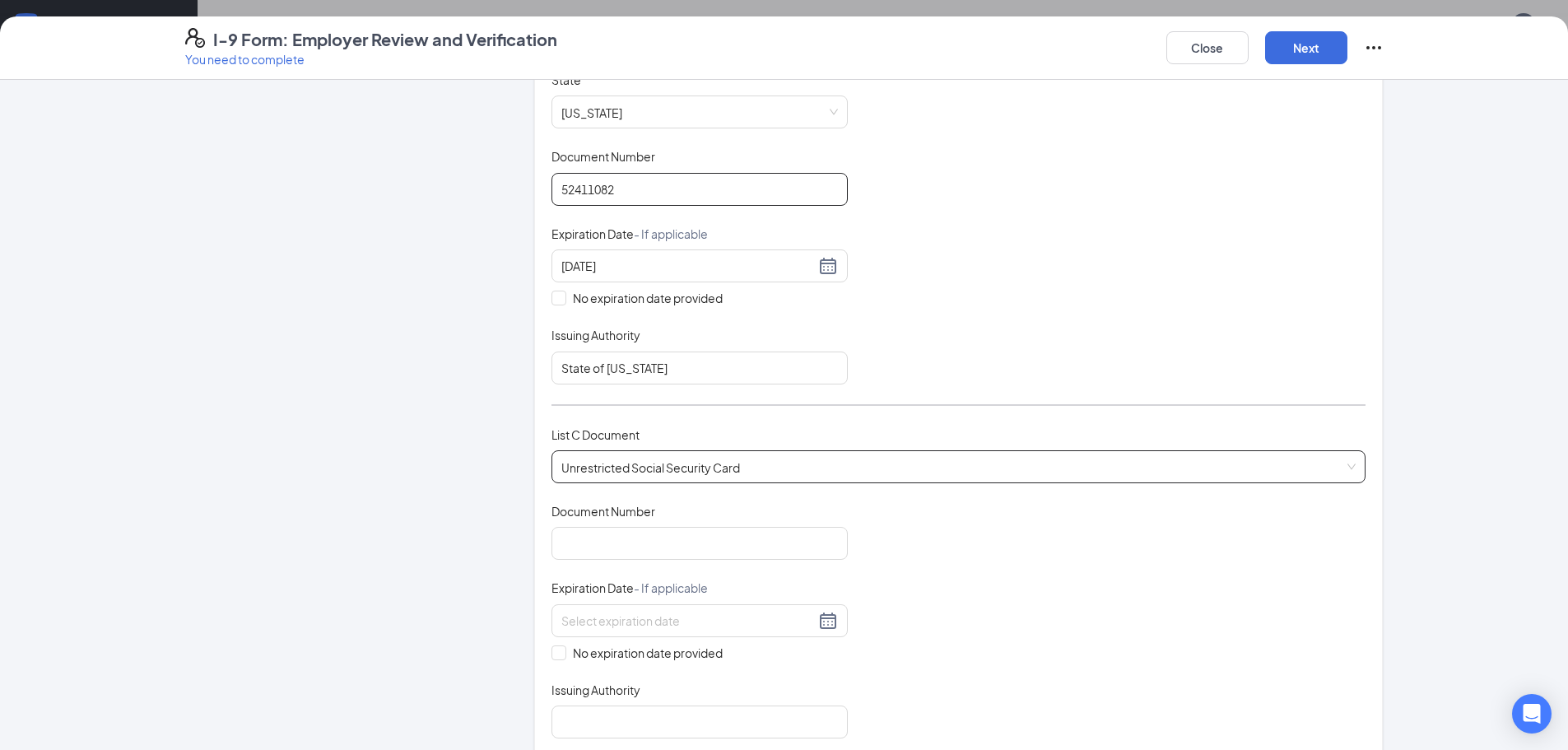
scroll to position [329, 0]
type input "52411082"
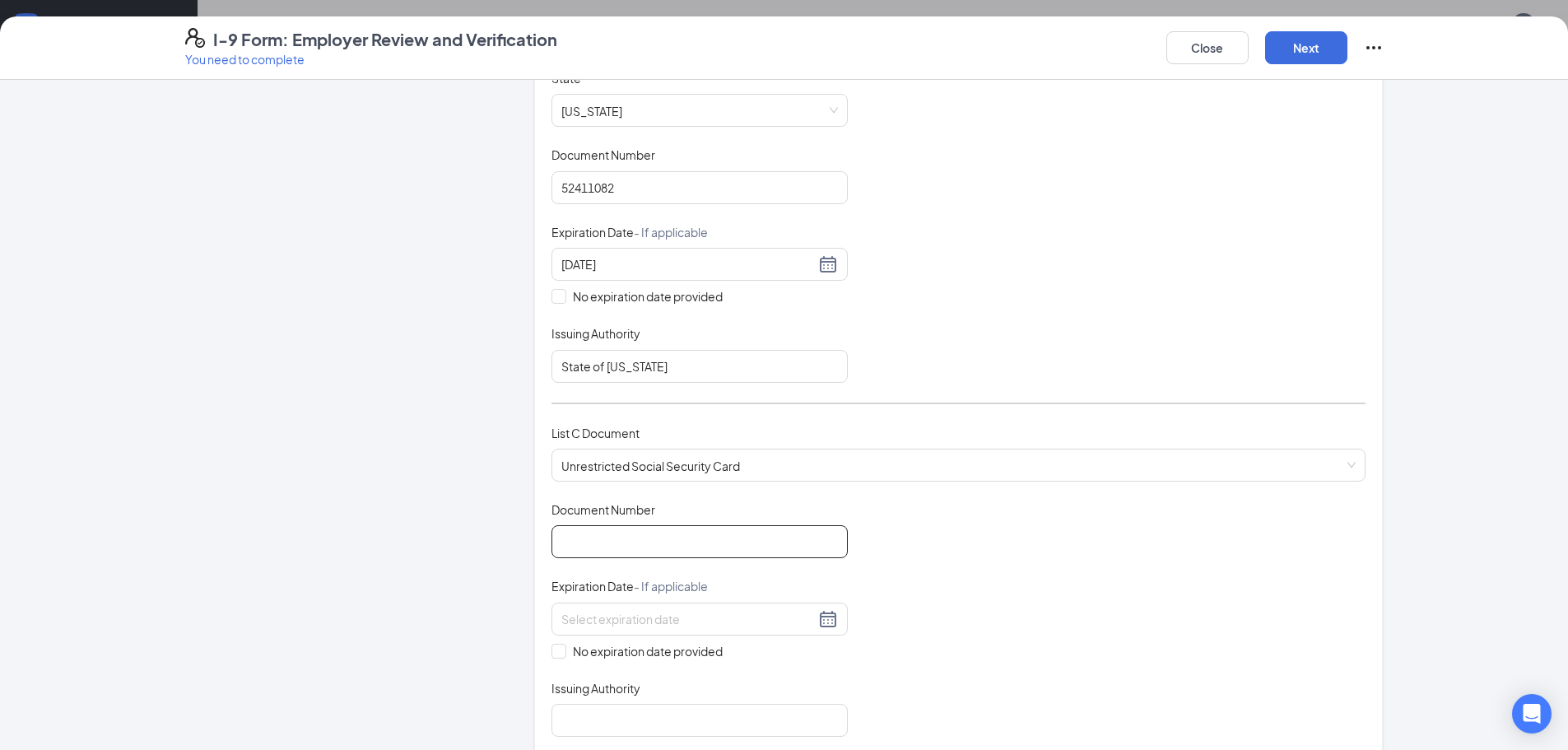
click at [609, 539] on input "Document Number" at bounding box center [699, 541] width 296 height 33
type input "609638825"
click at [615, 654] on span "No expiration date provided" at bounding box center [647, 651] width 163 height 18
click at [563, 654] on input "No expiration date provided" at bounding box center [558, 649] width 12 height 12
checkbox input "true"
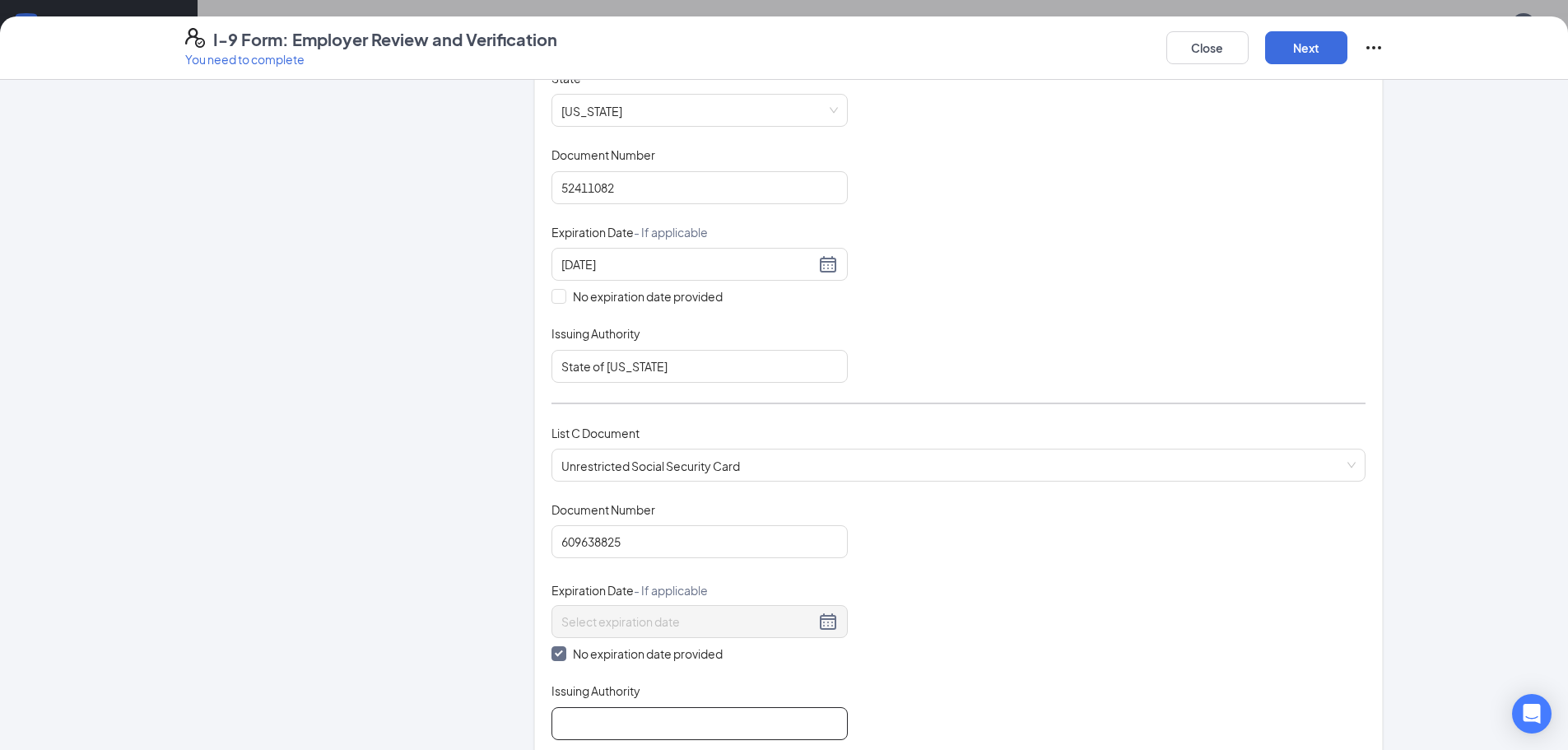
click at [595, 714] on input "Issuing Authority" at bounding box center [699, 723] width 296 height 33
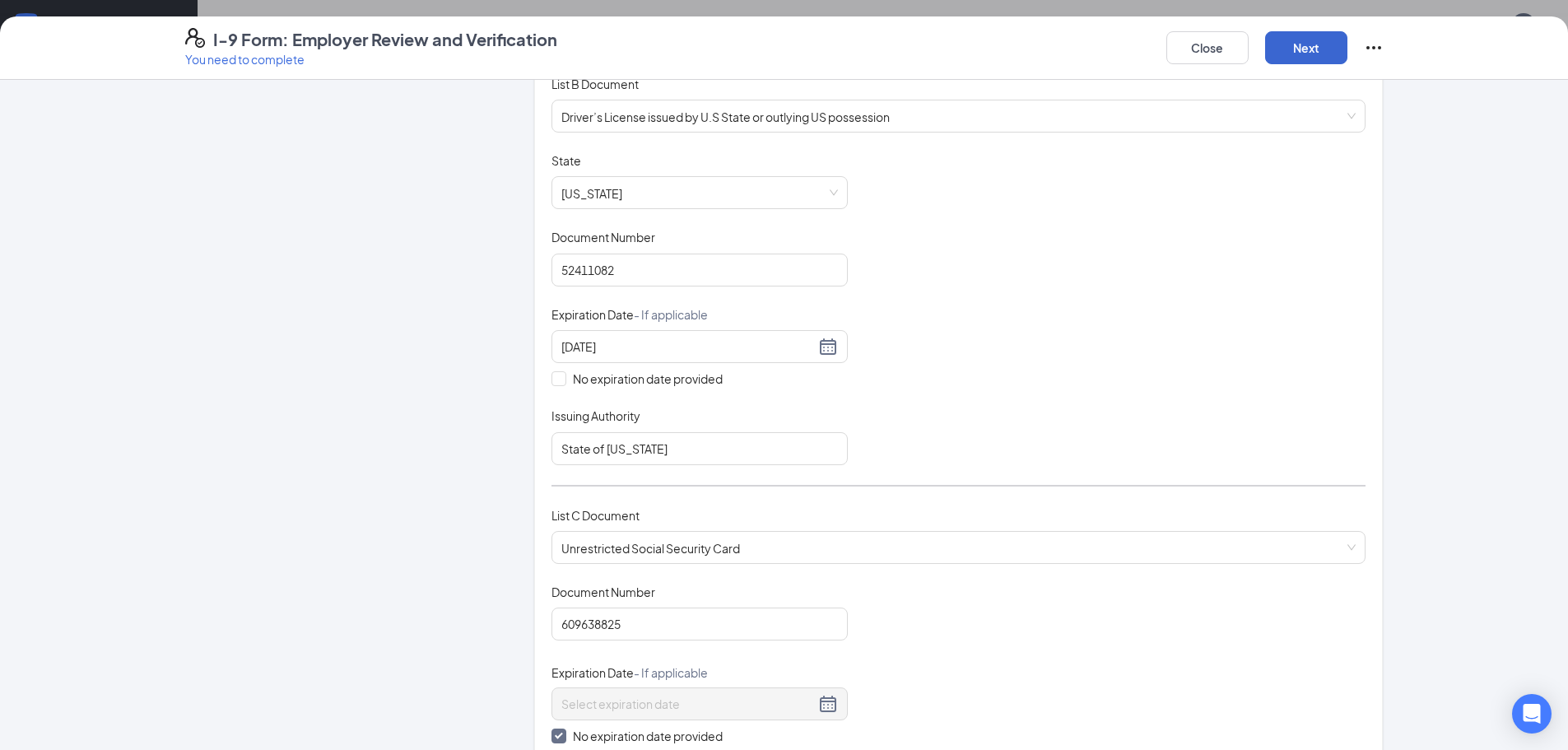
type input "US Social Security Admin"
click at [1329, 54] on button "Next" at bounding box center [1306, 47] width 83 height 33
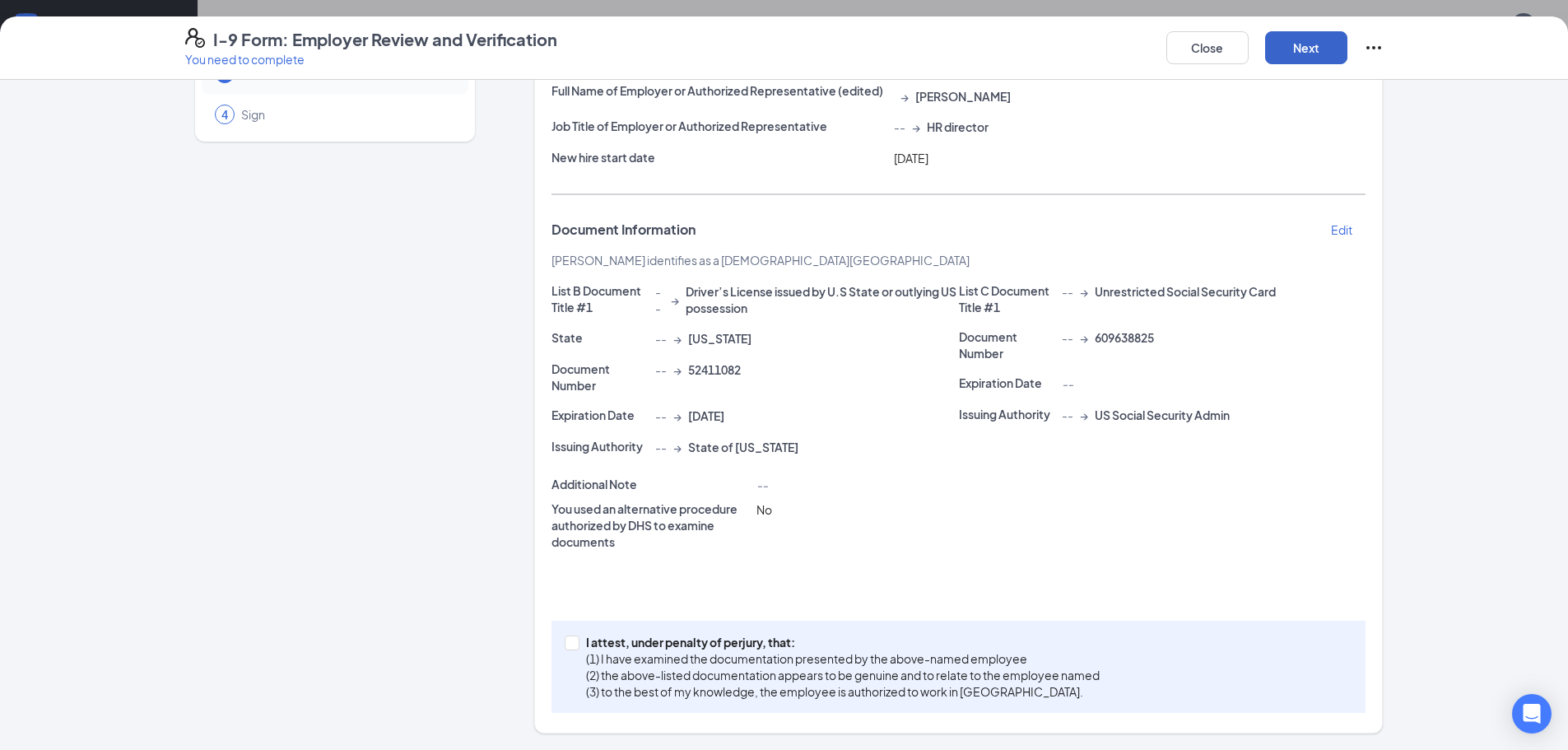
scroll to position [143, 0]
click at [572, 638] on span at bounding box center [572, 642] width 15 height 15
click at [572, 638] on input "I attest, under penalty of perjury, that: (1) I have examined the documentation…" at bounding box center [571, 641] width 12 height 12
checkbox input "true"
click at [1307, 47] on button "Next" at bounding box center [1306, 47] width 83 height 33
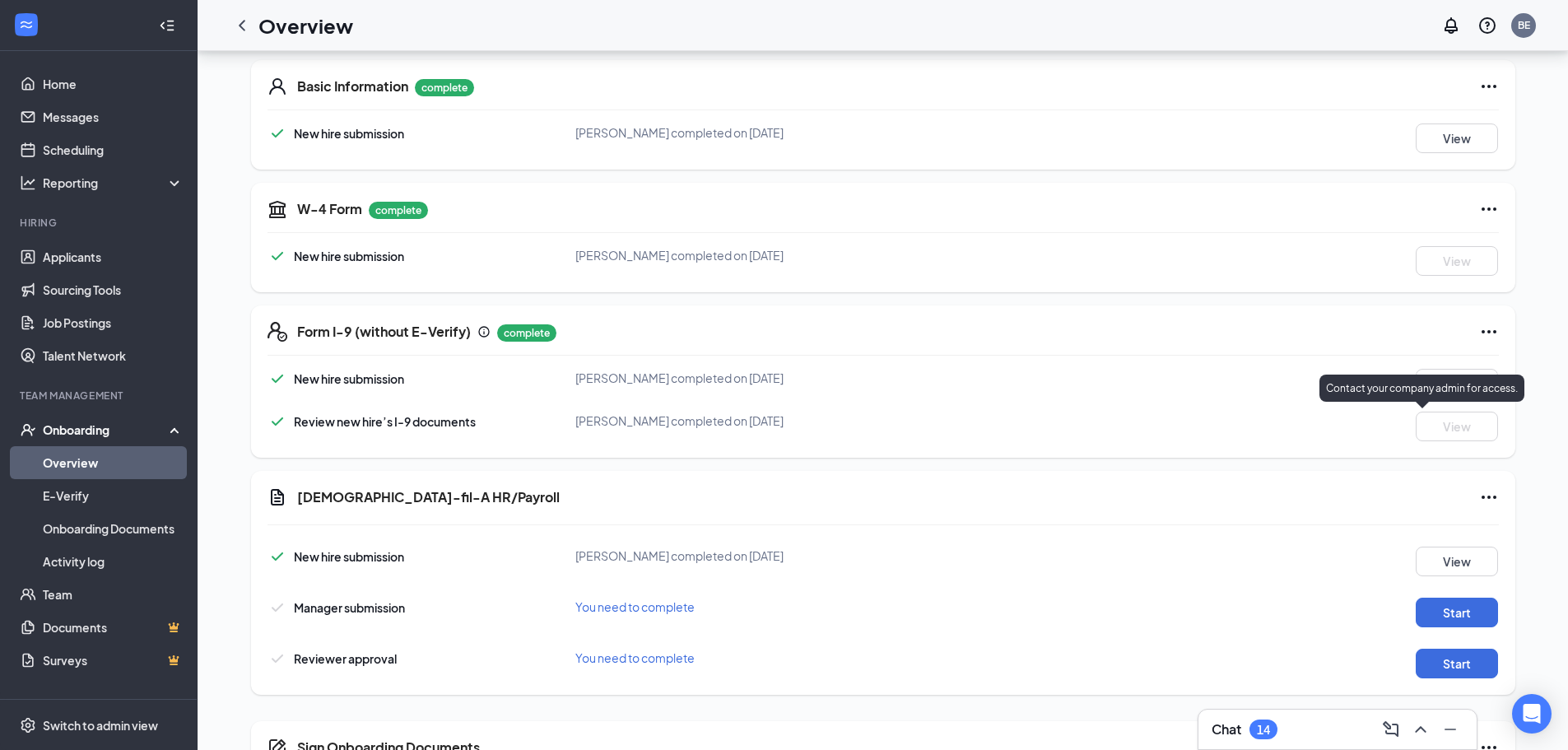
scroll to position [494, 0]
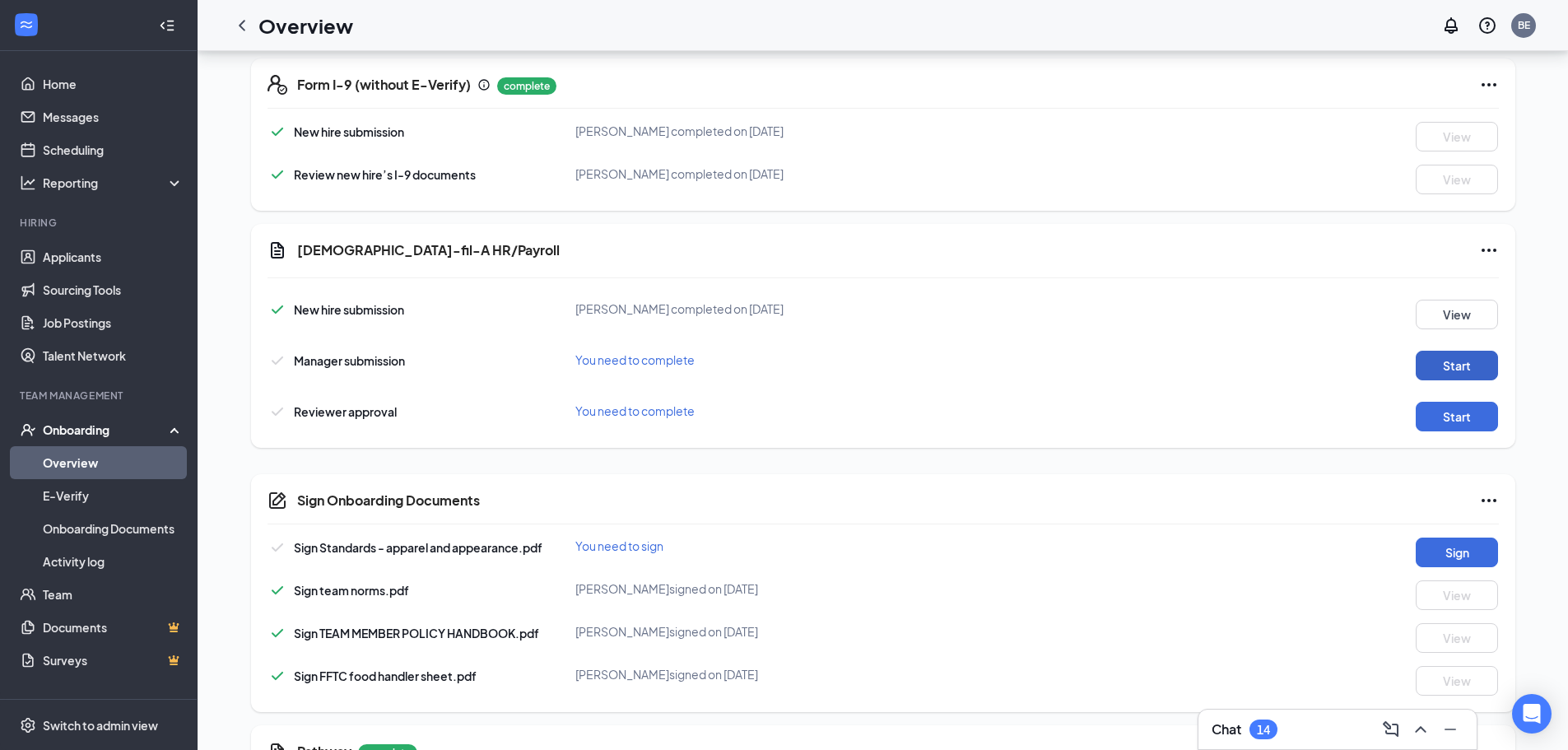
click at [1466, 365] on button "Start" at bounding box center [1456, 366] width 83 height 30
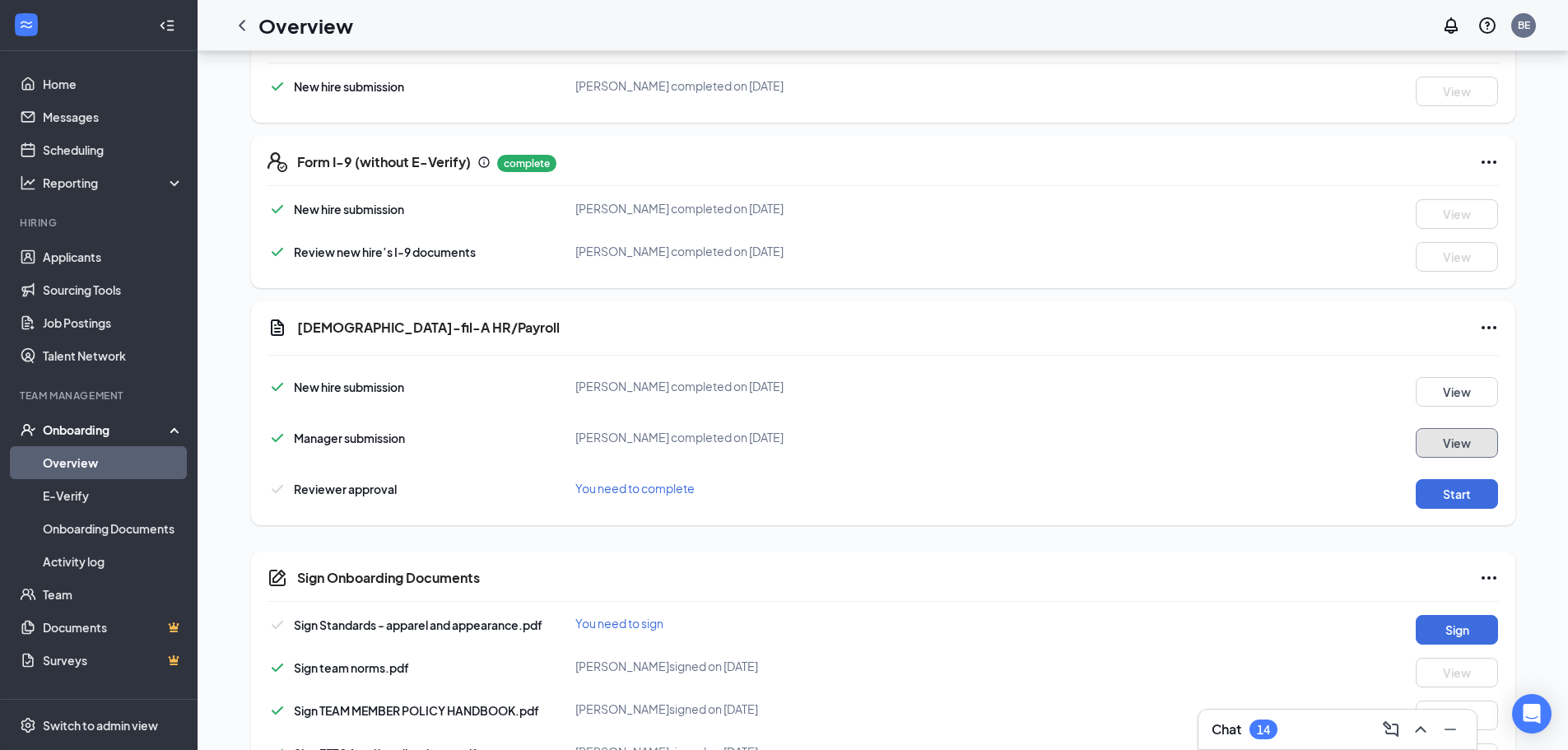
scroll to position [536, 0]
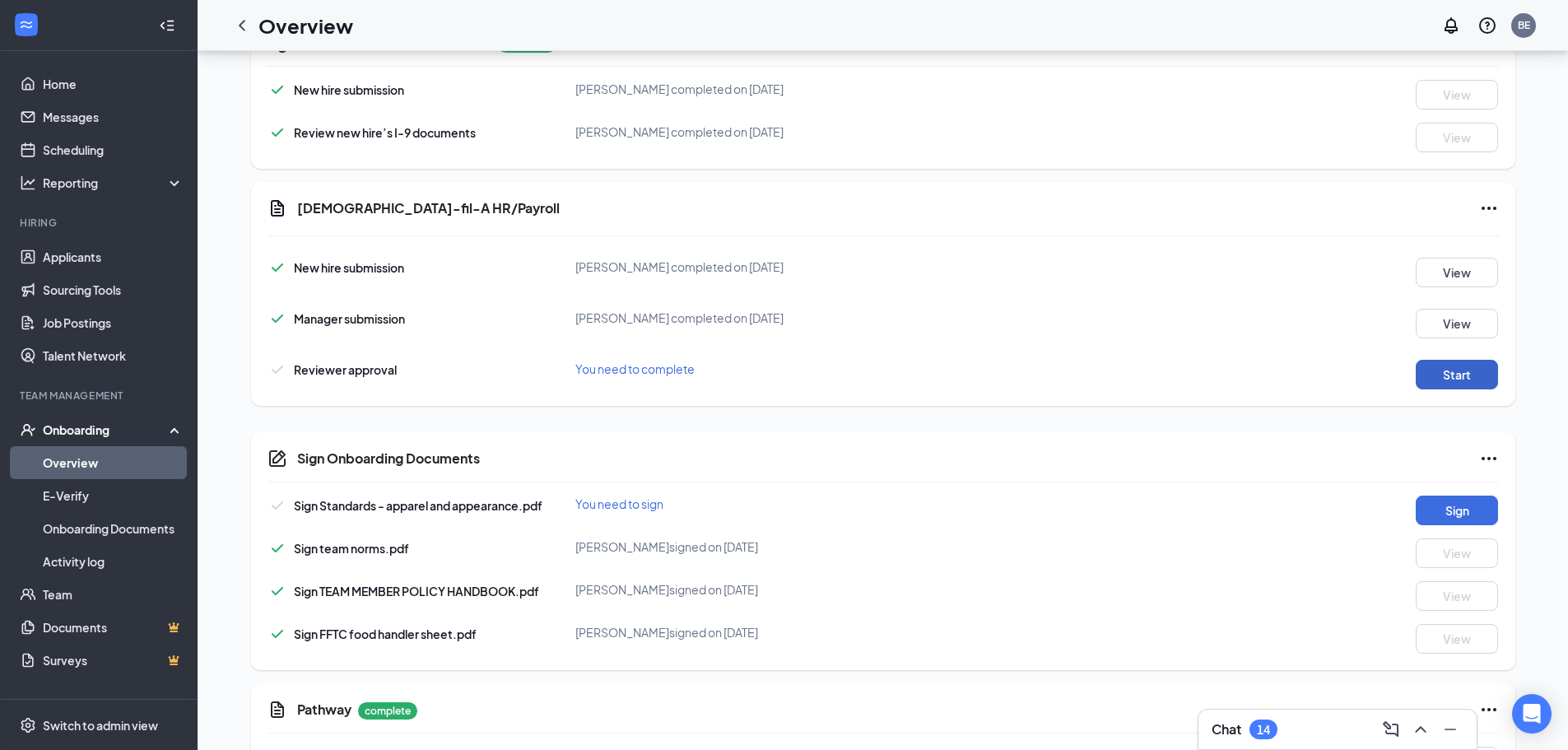
click at [1435, 379] on button "Start" at bounding box center [1456, 375] width 83 height 30
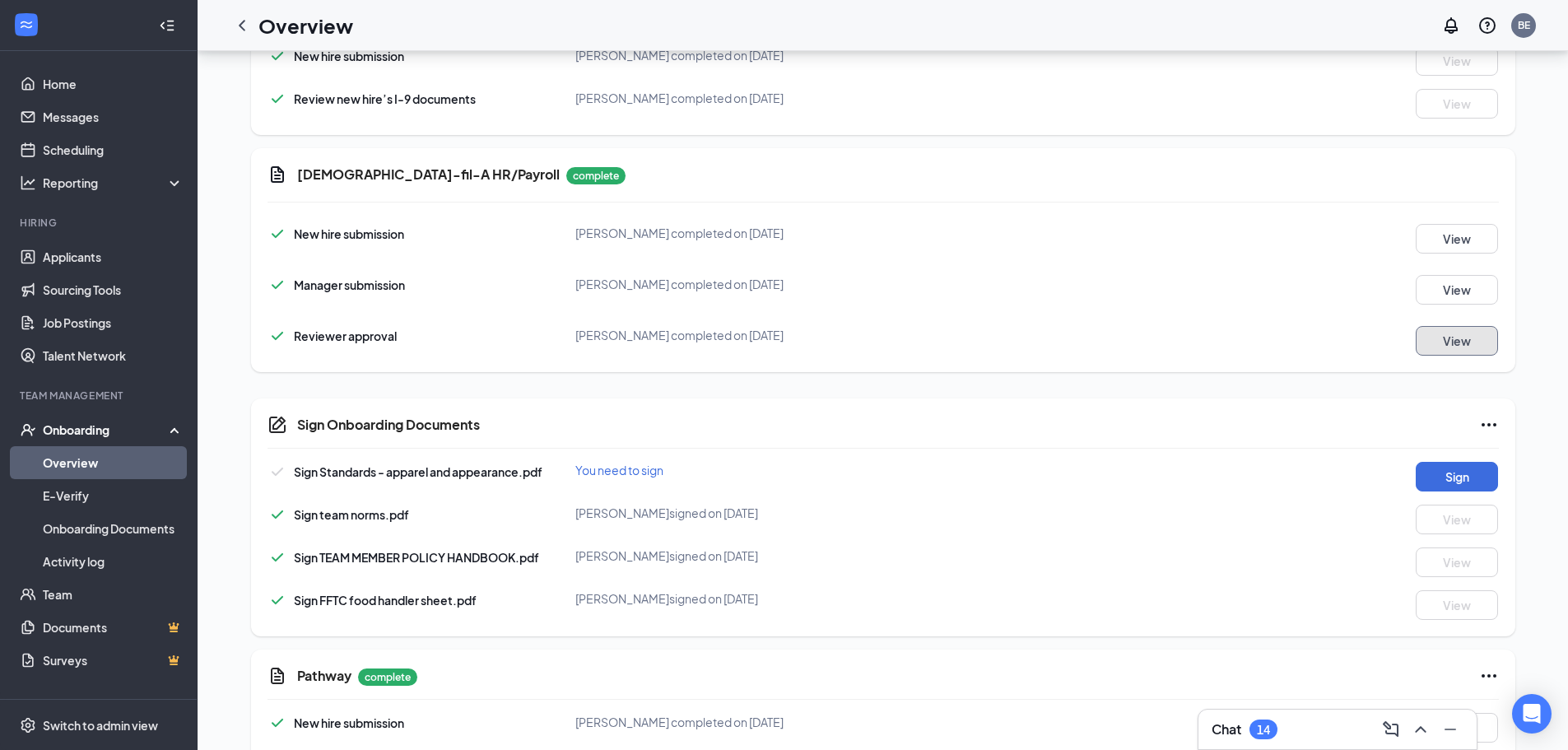
scroll to position [598, 0]
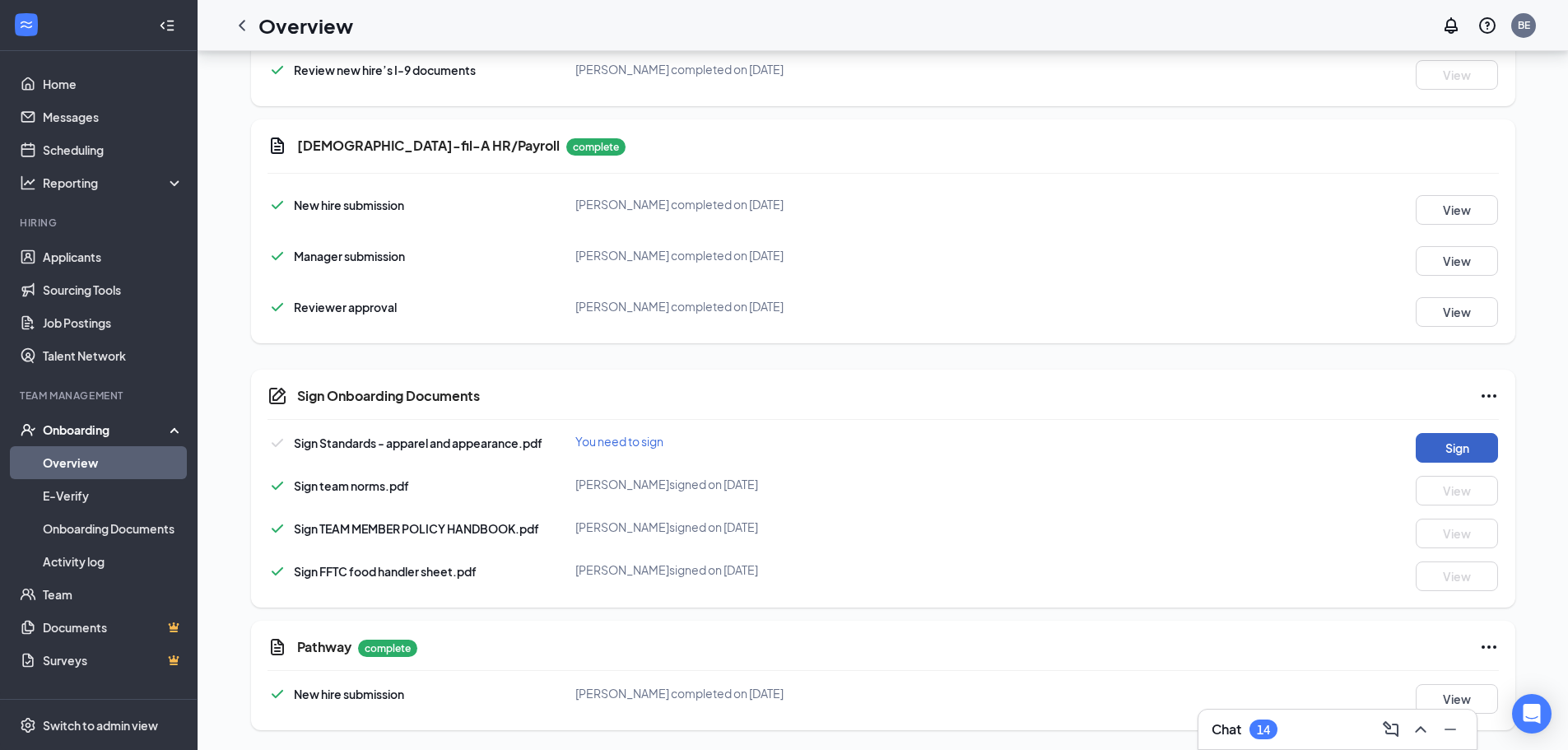
click at [1450, 441] on button "Sign" at bounding box center [1456, 448] width 83 height 30
click at [1325, 728] on div "Chat 14" at bounding box center [1338, 729] width 252 height 26
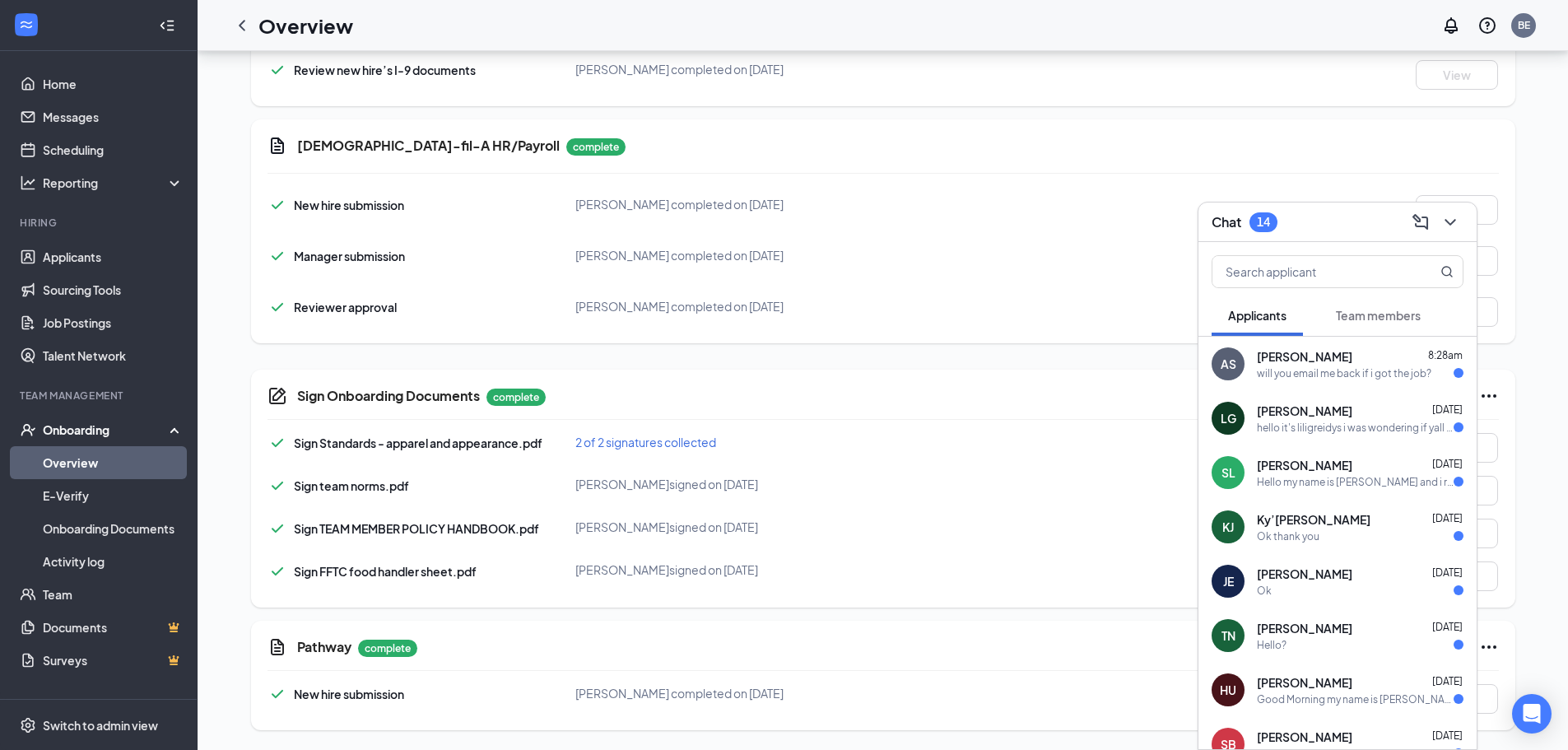
click at [1402, 315] on span "Team members" at bounding box center [1377, 315] width 85 height 15
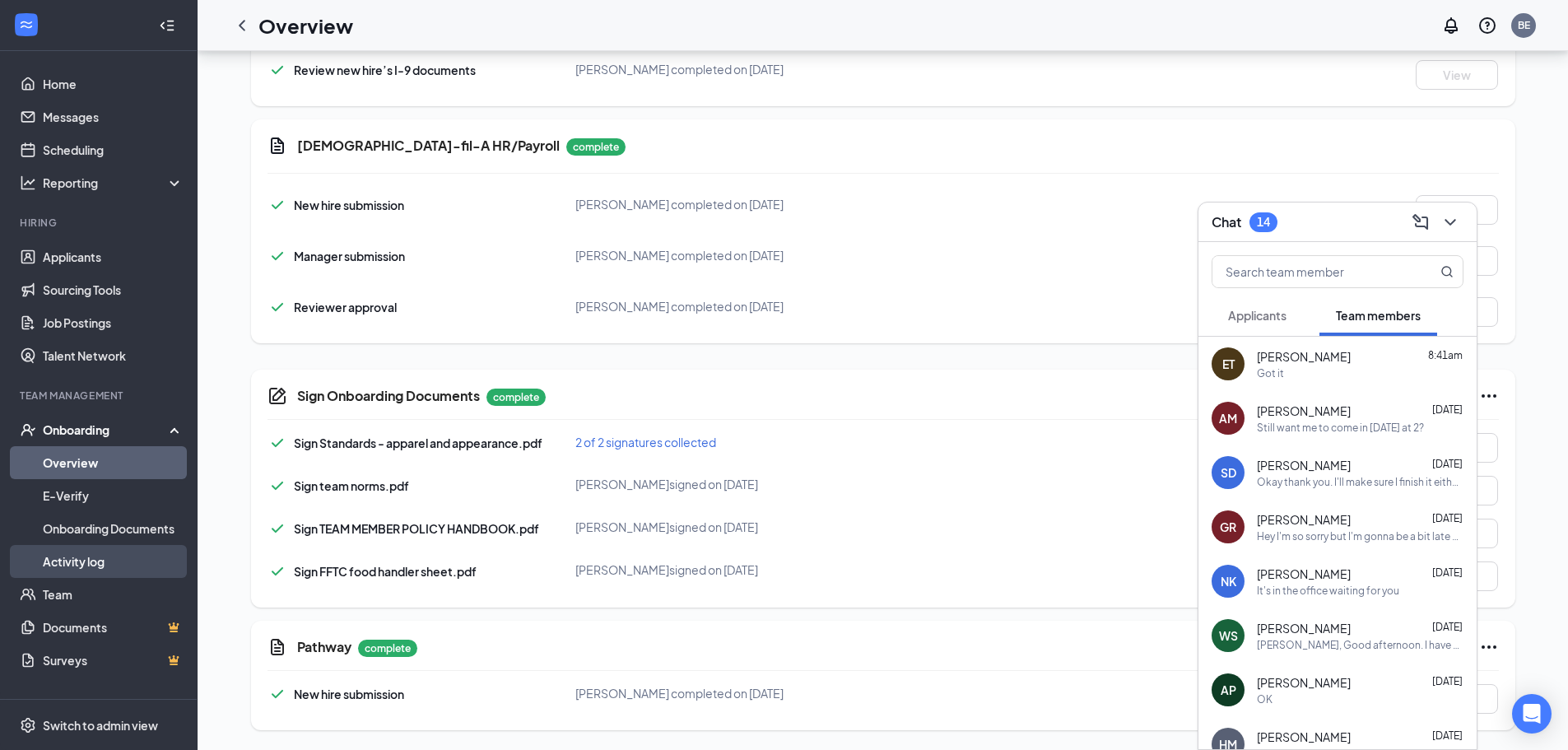
click at [82, 556] on link "Activity log" at bounding box center [113, 561] width 141 height 33
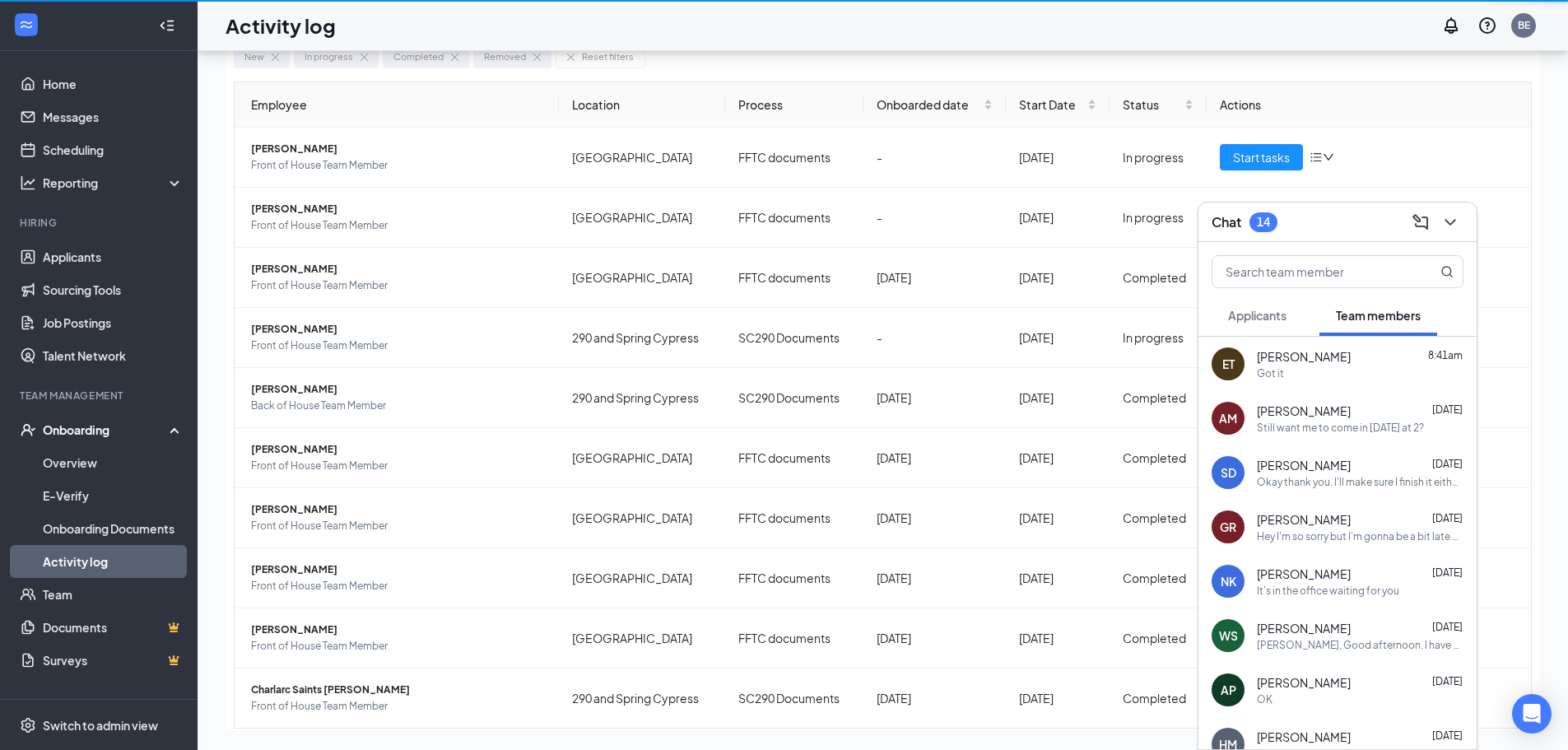
scroll to position [74, 0]
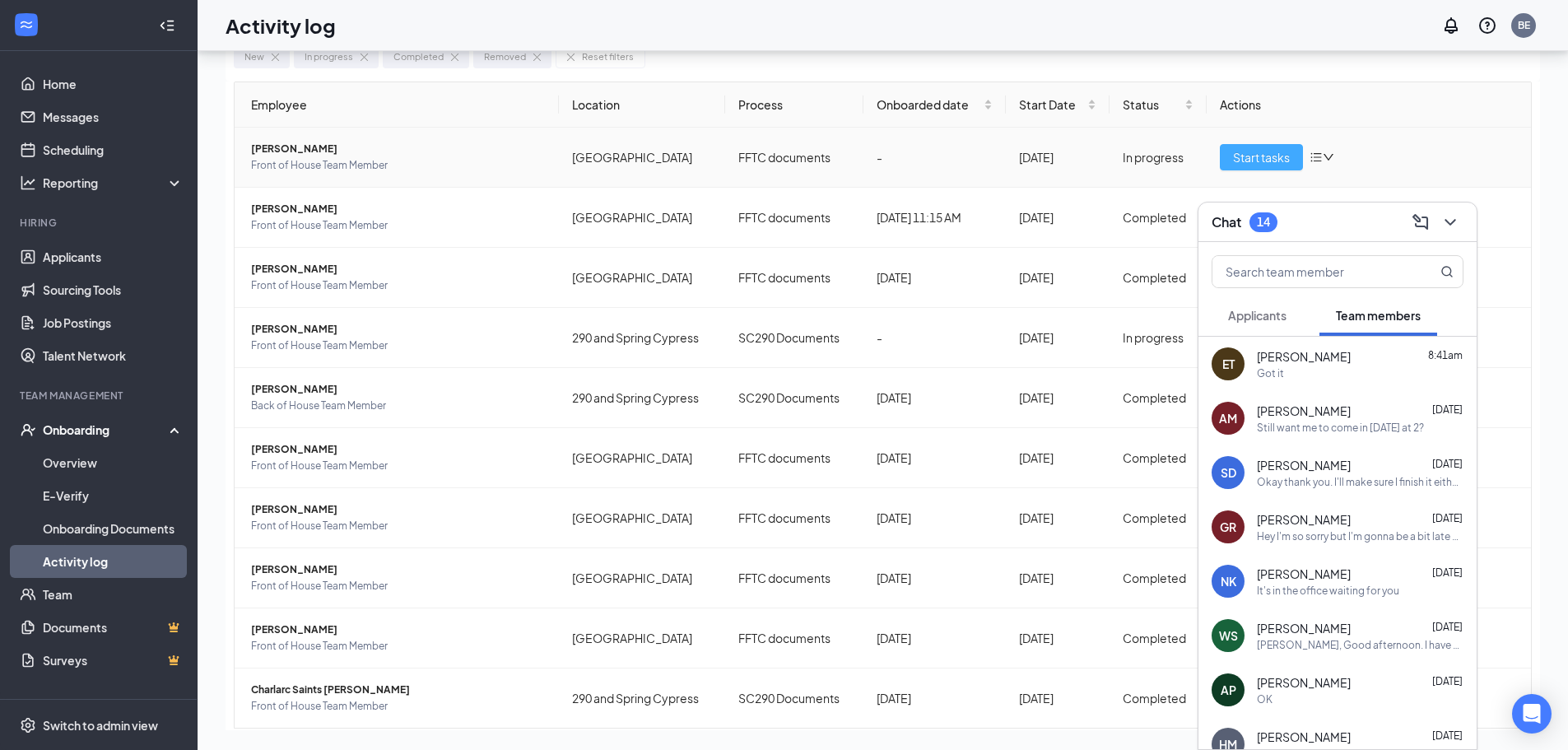
click at [1246, 156] on span "Start tasks" at bounding box center [1261, 158] width 57 height 18
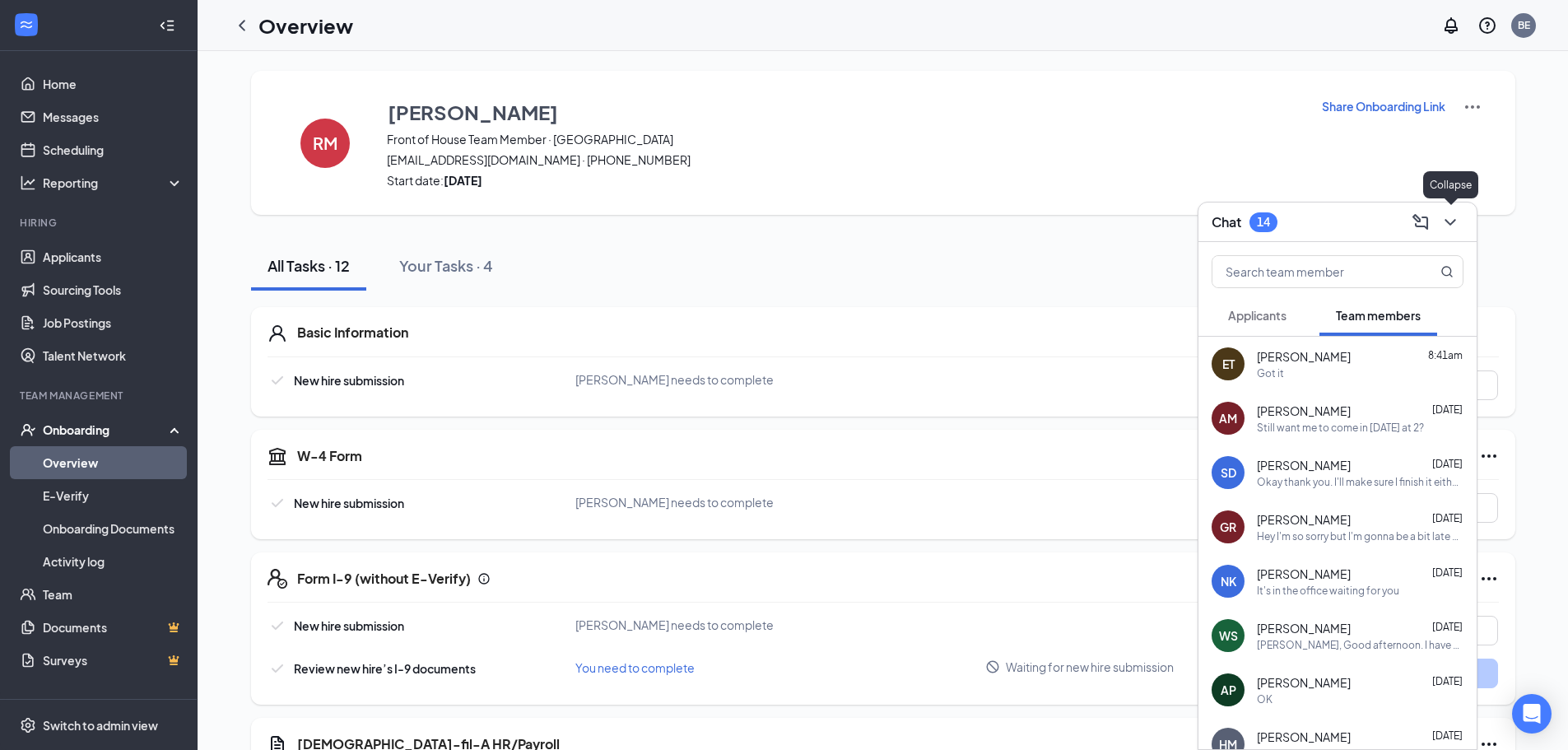
click at [1452, 217] on icon "ChevronDown" at bounding box center [1450, 222] width 20 height 20
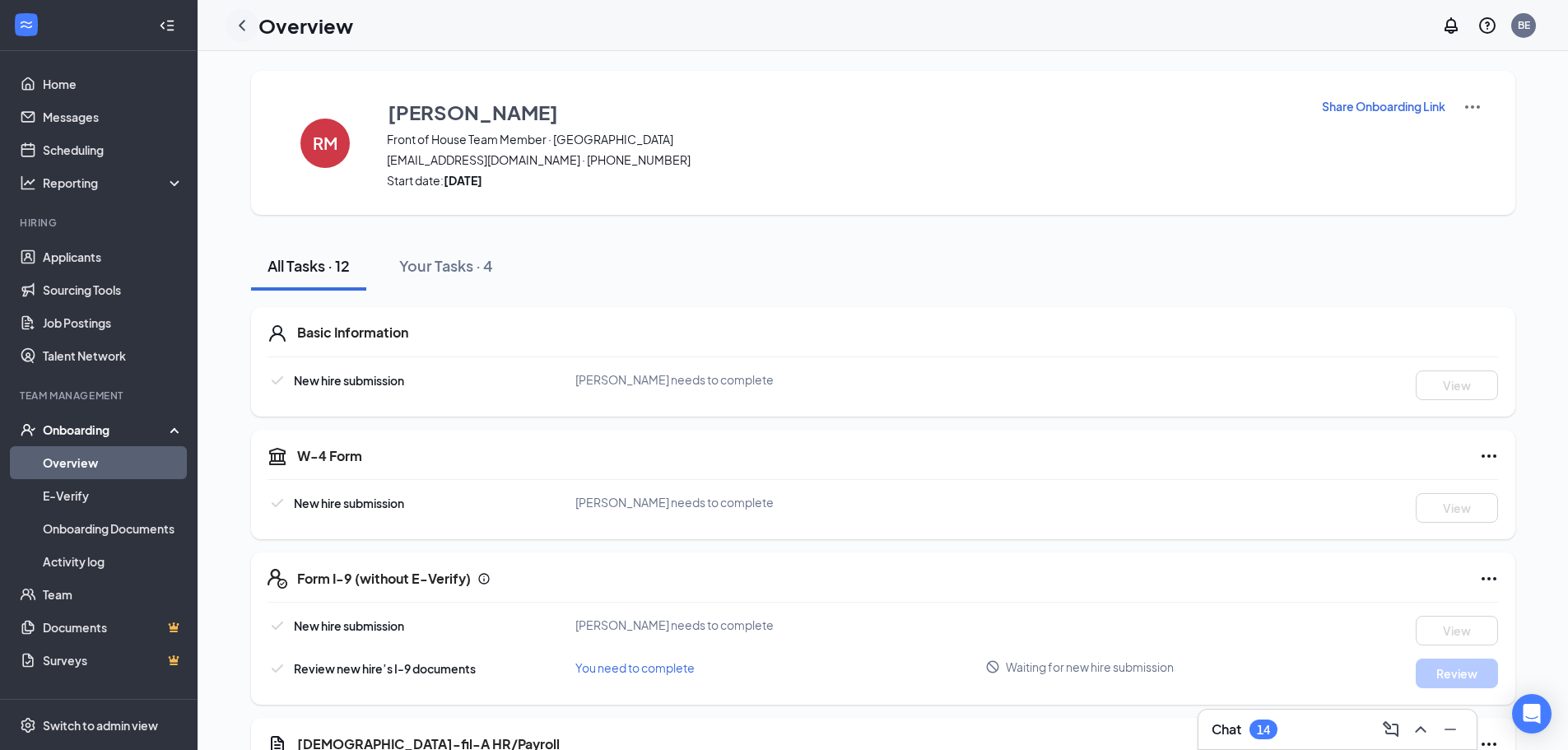
click at [243, 28] on icon "ChevronLeft" at bounding box center [241, 25] width 7 height 11
